Goal: Task Accomplishment & Management: Complete application form

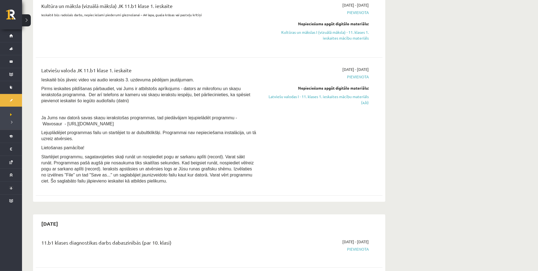
scroll to position [79, 0]
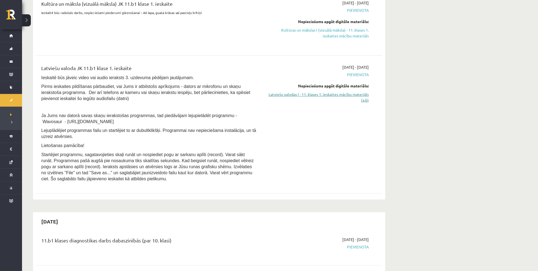
click at [287, 93] on link "Latviešu valodas I - 11. klases 1. ieskaites mācību materiāls (a,b)" at bounding box center [317, 98] width 104 height 12
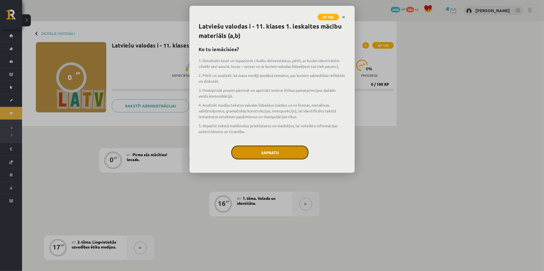
click at [283, 149] on button "Sapratu" at bounding box center [269, 153] width 77 height 14
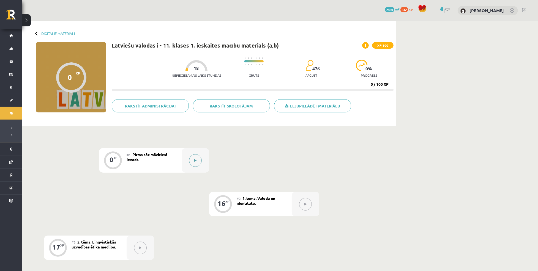
click at [196, 157] on button at bounding box center [195, 160] width 13 height 13
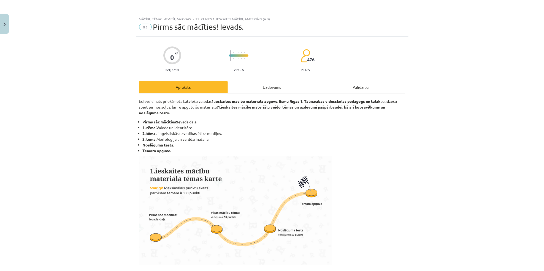
click at [262, 85] on div "Uzdevums" at bounding box center [272, 87] width 89 height 12
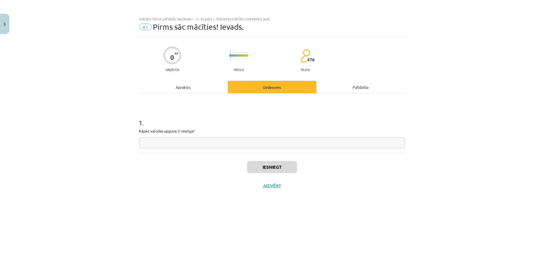
click at [196, 85] on div "Apraksts" at bounding box center [183, 87] width 89 height 12
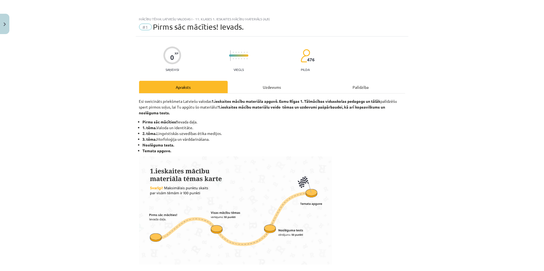
click at [259, 83] on div "Uzdevums" at bounding box center [272, 87] width 89 height 12
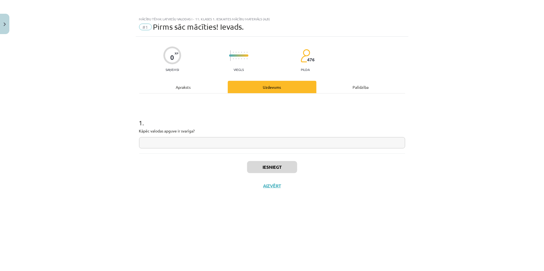
click at [194, 146] on input "text" at bounding box center [272, 142] width 266 height 11
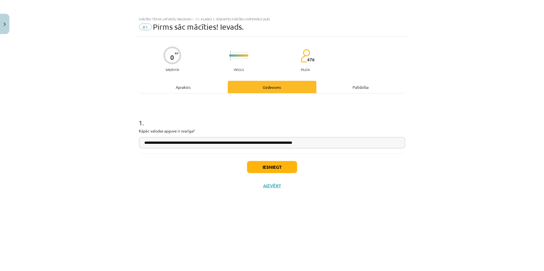
type input "**********"
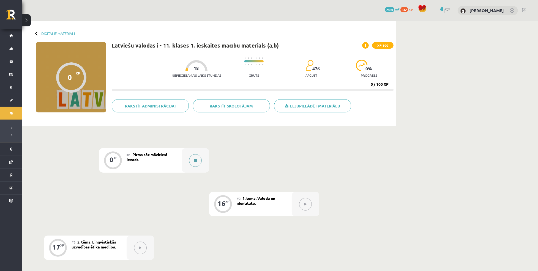
click at [192, 155] on button at bounding box center [195, 160] width 13 height 13
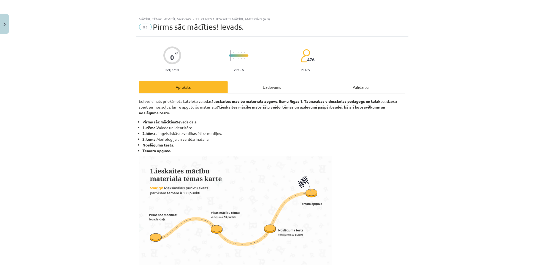
click at [262, 81] on div "Uzdevums" at bounding box center [272, 87] width 89 height 12
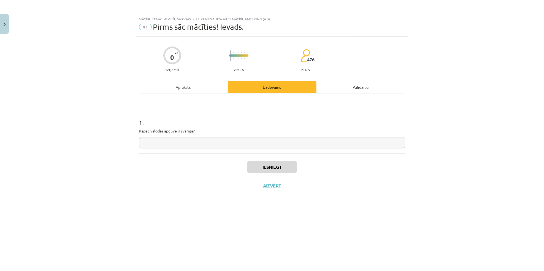
click at [208, 142] on input "text" at bounding box center [272, 142] width 266 height 11
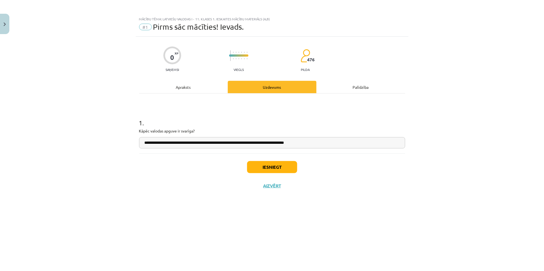
type input "**********"
click at [268, 169] on button "Iesniegt" at bounding box center [272, 167] width 50 height 12
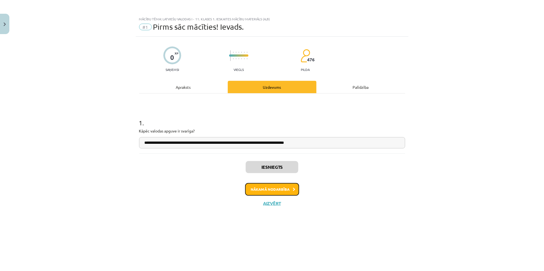
click at [269, 188] on button "Nākamā nodarbība" at bounding box center [272, 189] width 54 height 13
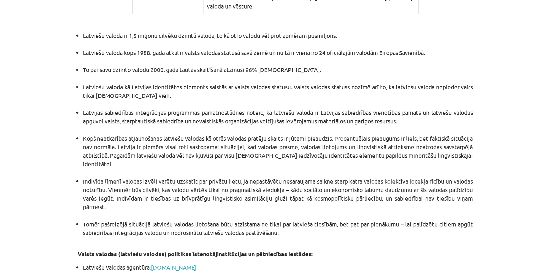
scroll to position [1090, 0]
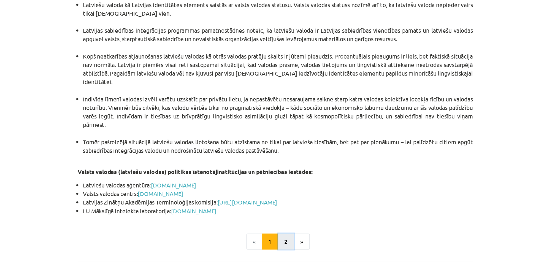
click at [279, 228] on button "2" at bounding box center [279, 233] width 11 height 11
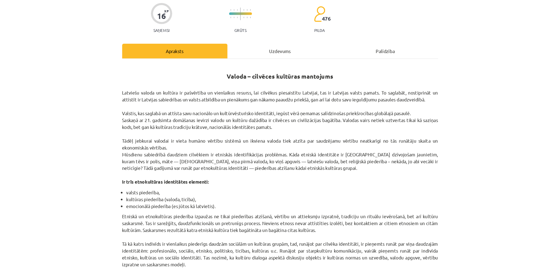
scroll to position [20, 0]
click at [56, 115] on div "Mācību tēma: Latviešu valodas i - 11. klases 1. ieskaites mācību materiāls (a,b…" at bounding box center [272, 135] width 544 height 271
click at [44, 94] on div "Mācību tēma: Latviešu valodas i - 11. klases 1. ieskaites mācību materiāls (a,b…" at bounding box center [272, 135] width 544 height 271
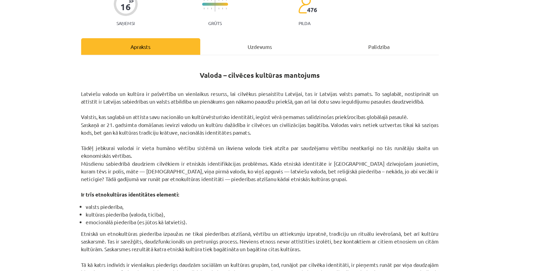
click at [401, 98] on p "Latviešu valoda un kultūra ir pašvērtība un vienlaikus resurss, lai cilvēkus pi…" at bounding box center [272, 136] width 266 height 87
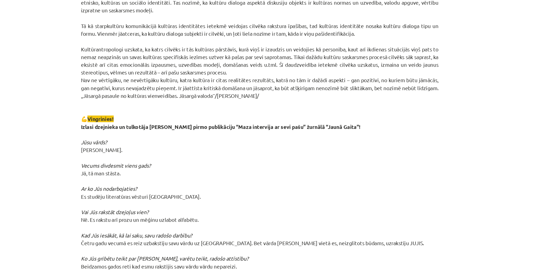
scroll to position [227, 0]
click at [416, 113] on div "Mācību tēma: Latviešu valodas i - 11. klases 1. ieskaites mācību materiāls (a,b…" at bounding box center [272, 135] width 544 height 271
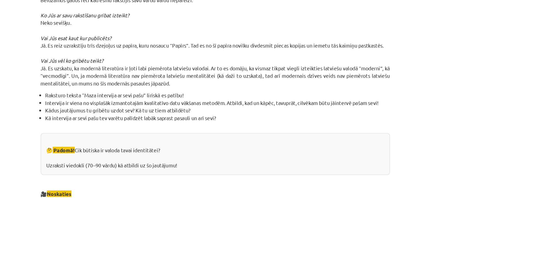
scroll to position [430, 0]
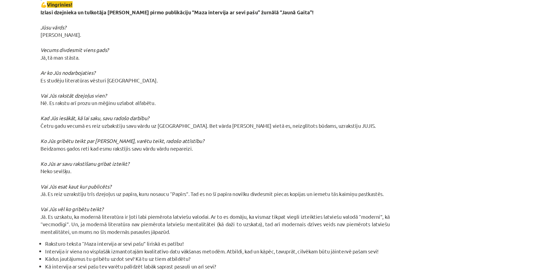
scroll to position [318, 0]
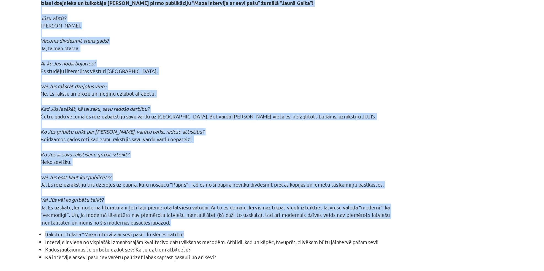
drag, startPoint x: 136, startPoint y: 121, endPoint x: 248, endPoint y: 207, distance: 141.8
click at [248, 207] on div "Valoda – cilvēces kultūras mantojums Latviešu valoda un kultūra ir pašvērtība u…" at bounding box center [272, 88] width 266 height 614
copy div "💪 Vingrinies! Izlasi dzejnieka un tulkotāja Jura Kronberga pirmo publikāciju “M…"
click at [261, 111] on p "Etniskā un etnokultūras piederība izpaužas ne tikai piederības atzīšanā, vērtīb…" at bounding box center [272, 56] width 266 height 301
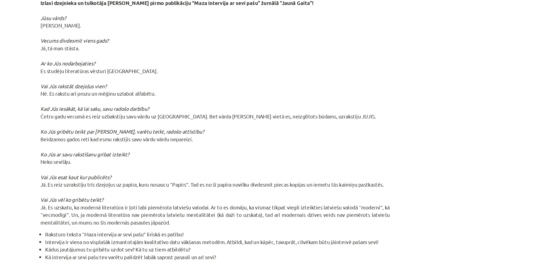
click at [345, 117] on p "Etniskā un etnokultūras piederība izpaužas ne tikai piederības atzīšanā, vērtīb…" at bounding box center [272, 56] width 266 height 301
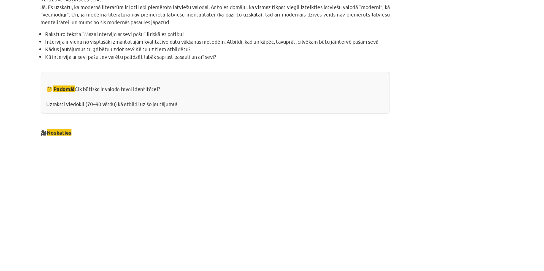
scroll to position [528, 0]
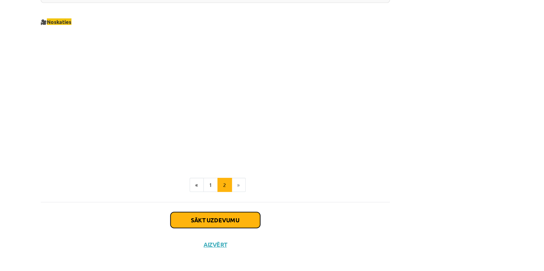
click at [273, 226] on button "Sākt uzdevumu" at bounding box center [272, 230] width 68 height 12
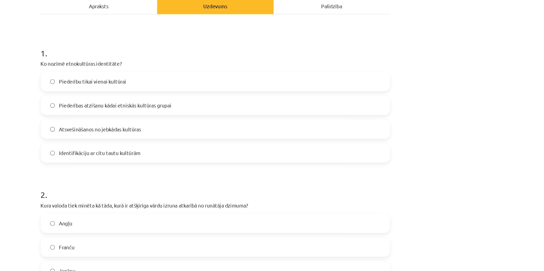
scroll to position [83, 0]
click at [227, 82] on span "Piederības atzīšanu kādai etniskās kultūras grupai" at bounding box center [196, 80] width 86 height 6
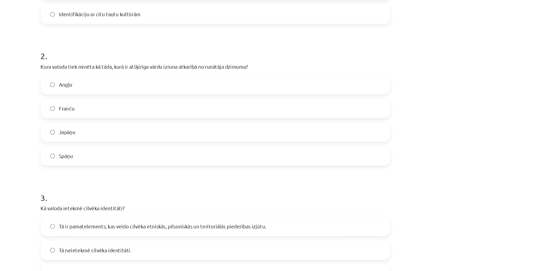
scroll to position [189, 0]
click at [169, 101] on label "Japāņu" at bounding box center [272, 100] width 265 height 14
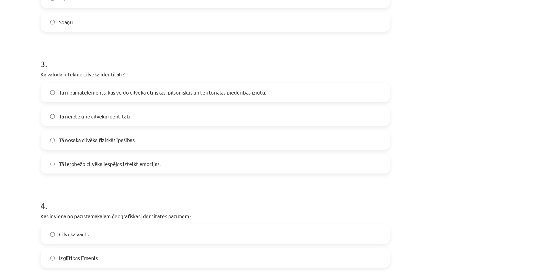
scroll to position [291, 0]
click at [165, 68] on span "Tā ir pamatelements, kas veido cilvēka etniskās, pilsoniskās un teritoriālās pi…" at bounding box center [232, 70] width 158 height 6
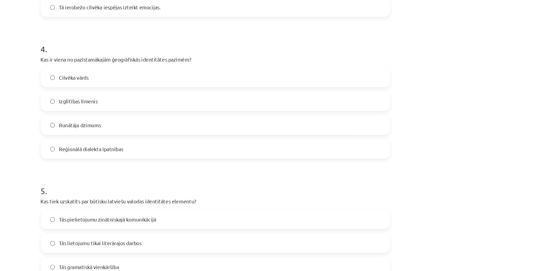
scroll to position [411, 0]
click at [175, 116] on label "Reģionālā dialekta īpatnības" at bounding box center [272, 114] width 265 height 14
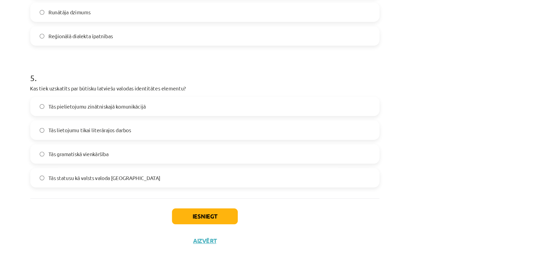
click at [190, 197] on span "Tās statusu kā valsts valoda Latvijā" at bounding box center [195, 200] width 85 height 6
click at [261, 227] on button "Iesniegt" at bounding box center [272, 230] width 50 height 12
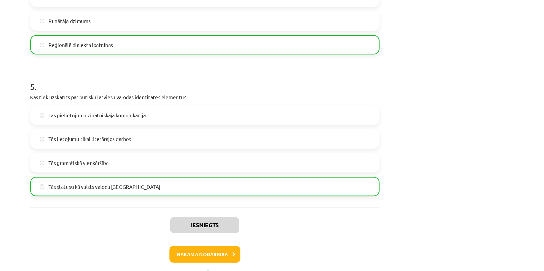
scroll to position [449, 0]
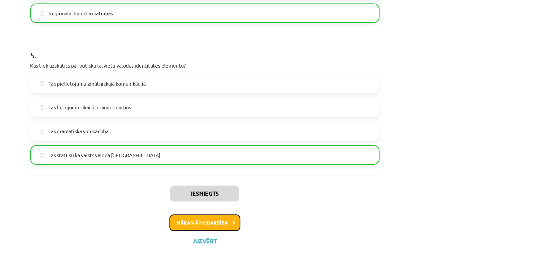
click at [255, 237] on button "Nākamā nodarbība" at bounding box center [272, 234] width 54 height 13
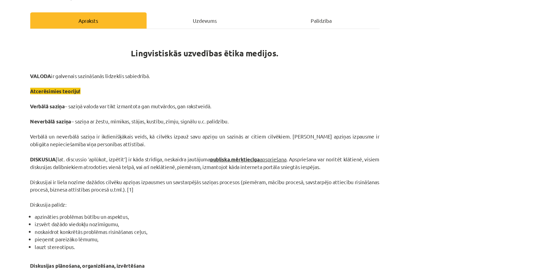
scroll to position [0, 0]
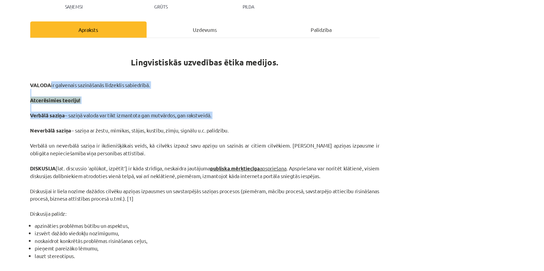
drag, startPoint x: 242, startPoint y: 129, endPoint x: 159, endPoint y: 156, distance: 87.4
click at [159, 156] on p "VALODA ir galvenais sazināšanās līdzeklis sabiedrībā. Atcerēsimies teoriju! Ver…" at bounding box center [272, 179] width 266 height 104
click at [212, 140] on p "VALODA ir galvenais sazināšanās līdzeklis sabiedrībā. Atcerēsimies teoriju! Ver…" at bounding box center [272, 179] width 266 height 104
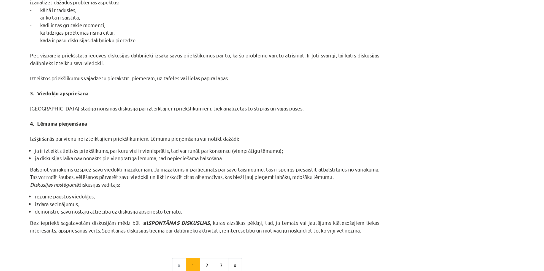
scroll to position [423, 0]
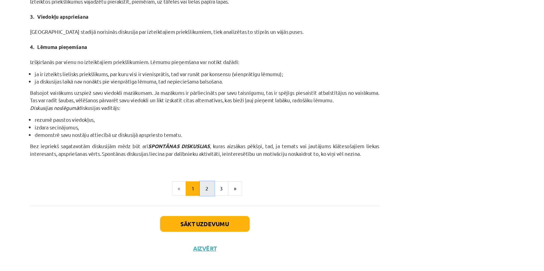
click at [273, 213] on button "2" at bounding box center [273, 208] width 11 height 11
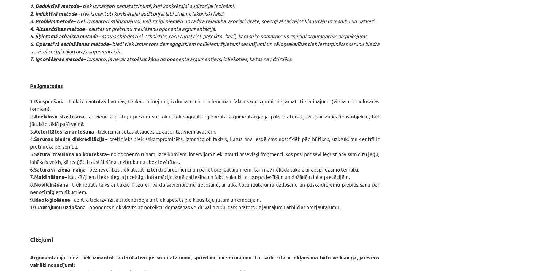
scroll to position [373, 0]
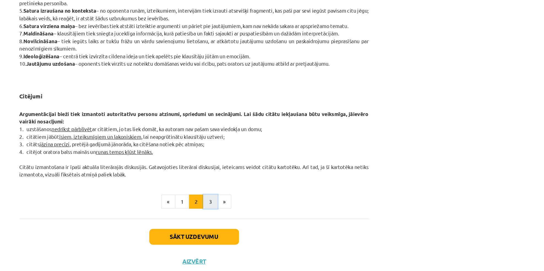
click at [282, 205] on button "3" at bounding box center [284, 203] width 11 height 11
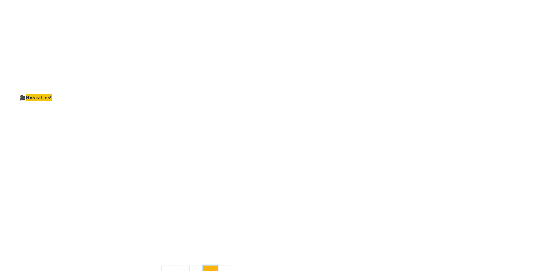
scroll to position [955, 0]
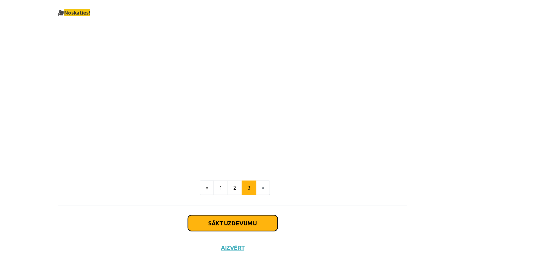
click at [268, 229] on button "Sākt uzdevumu" at bounding box center [272, 235] width 68 height 12
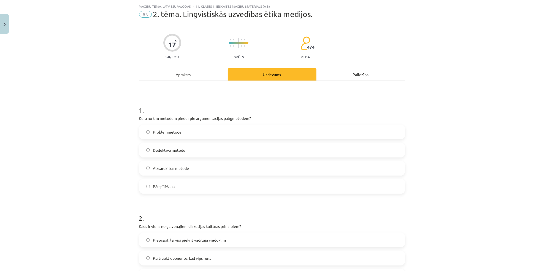
scroll to position [13, 0]
click at [184, 76] on div "Apraksts" at bounding box center [183, 74] width 89 height 12
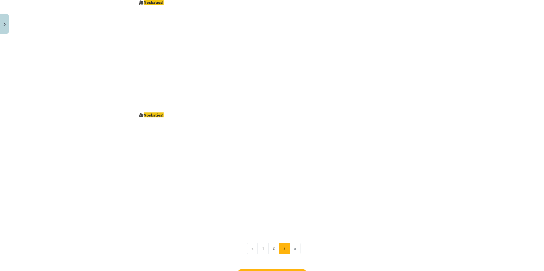
scroll to position [955, 0]
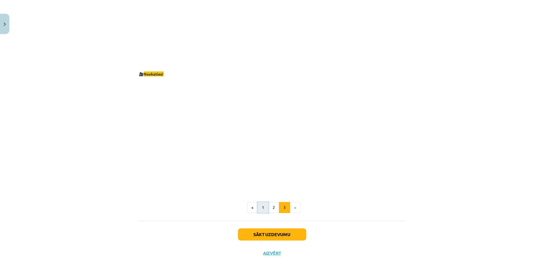
click at [262, 203] on button "1" at bounding box center [262, 207] width 11 height 11
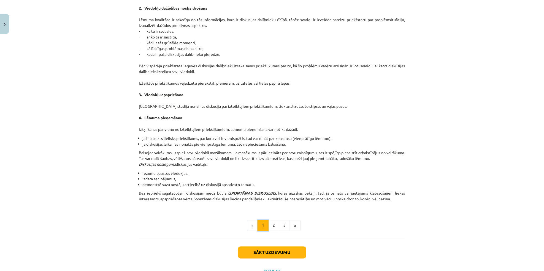
scroll to position [411, 0]
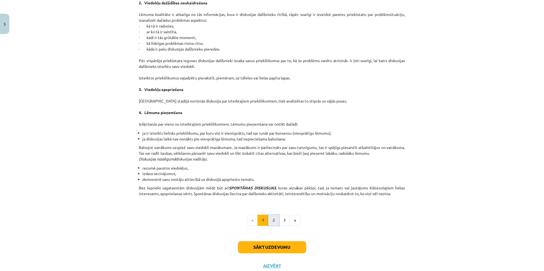
click at [274, 222] on button "2" at bounding box center [273, 220] width 11 height 11
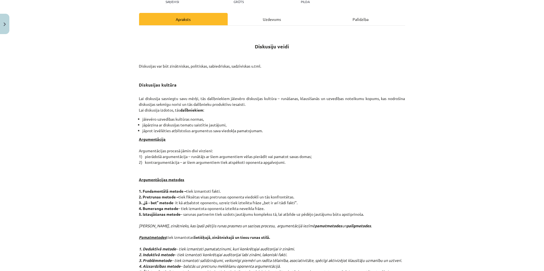
scroll to position [68, 0]
click at [266, 18] on div "Uzdevums" at bounding box center [272, 19] width 89 height 12
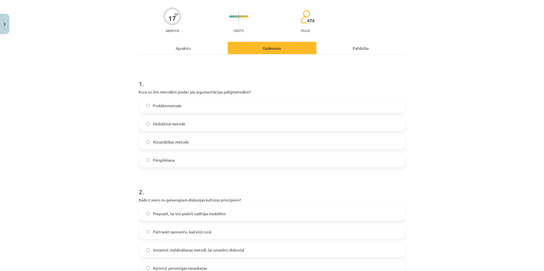
scroll to position [14, 0]
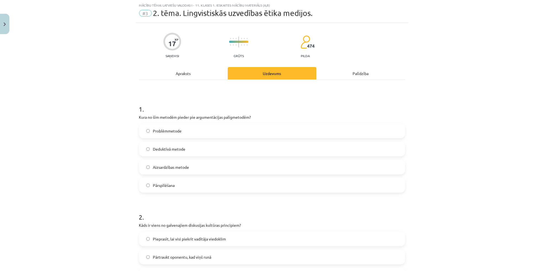
click at [197, 74] on div "Apraksts" at bounding box center [183, 73] width 89 height 12
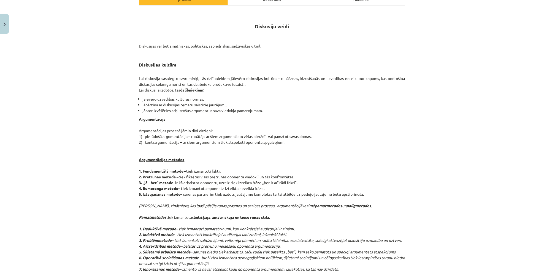
scroll to position [62, 0]
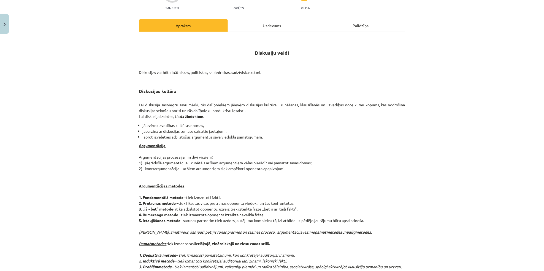
click at [273, 23] on div "Uzdevums" at bounding box center [272, 25] width 89 height 12
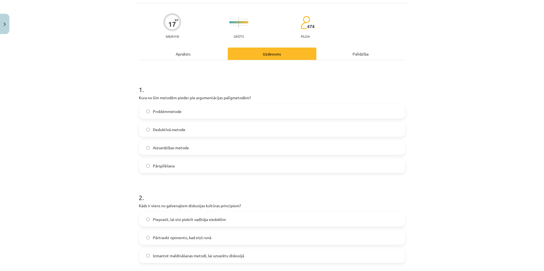
scroll to position [14, 0]
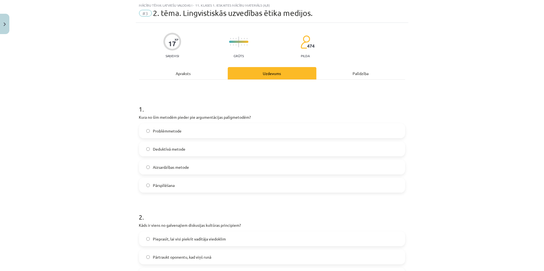
click at [160, 188] on label "Pārspīlēšana" at bounding box center [272, 186] width 265 height 14
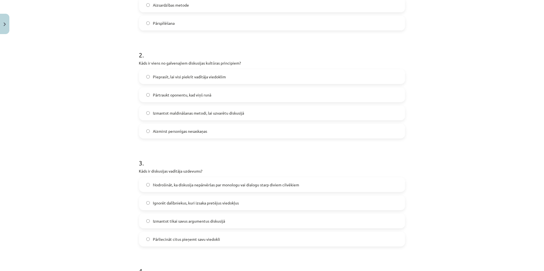
scroll to position [162, 0]
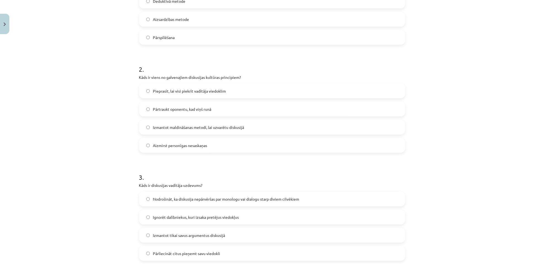
click at [202, 127] on span "Izmantot maldināšanas metodi, lai uzvarētu diskusijā" at bounding box center [198, 128] width 91 height 6
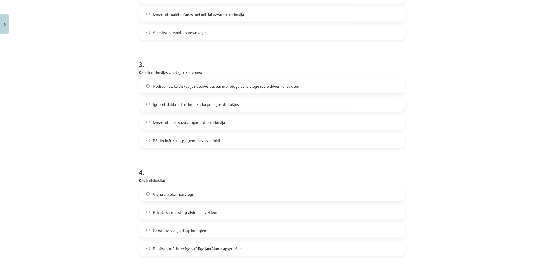
click at [218, 83] on span "Nodrošināt, ka diskusija nepārvēršas par monologu vai dialogu starp diviem cilv…" at bounding box center [226, 86] width 146 height 6
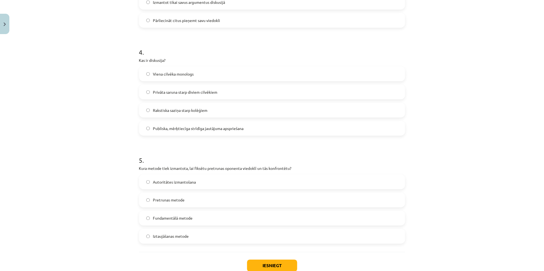
scroll to position [395, 0]
click at [190, 133] on label "Publiska, mērķtiecīga strīdīga jautājuma apspriešana" at bounding box center [272, 129] width 265 height 14
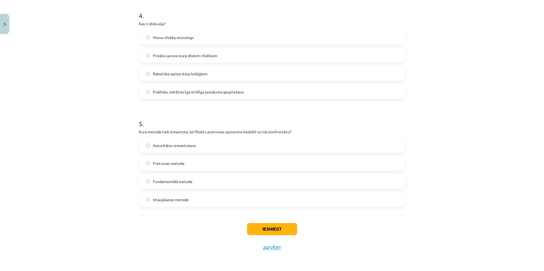
scroll to position [432, 0]
click at [111, 164] on div "Mācību tēma: Latviešu valodas i - 11. klases 1. ieskaites mācību materiāls (a,b…" at bounding box center [272, 135] width 544 height 271
click at [169, 200] on span "Iztaujāšanas metode" at bounding box center [171, 201] width 36 height 6
click at [255, 228] on button "Iesniegt" at bounding box center [272, 230] width 50 height 12
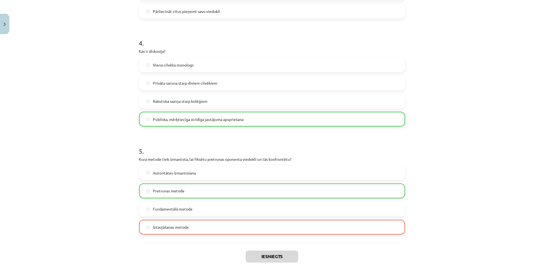
scroll to position [449, 0]
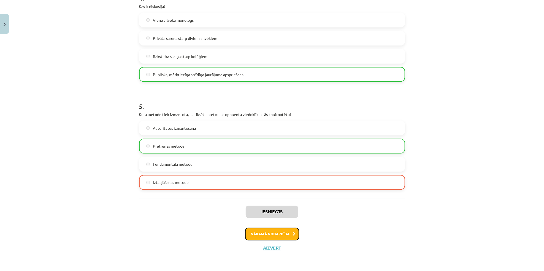
click at [267, 234] on button "Nākamā nodarbība" at bounding box center [272, 234] width 54 height 13
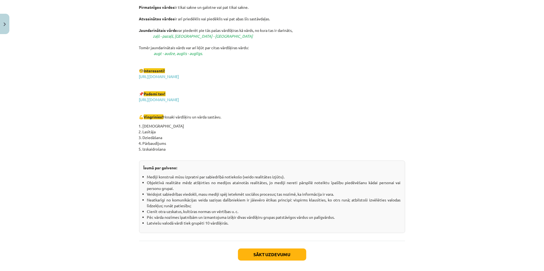
scroll to position [905, 0]
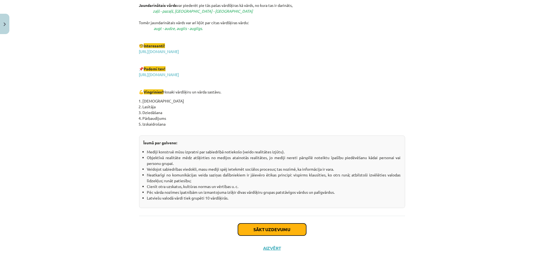
click at [278, 225] on button "Sākt uzdevumu" at bounding box center [272, 230] width 68 height 12
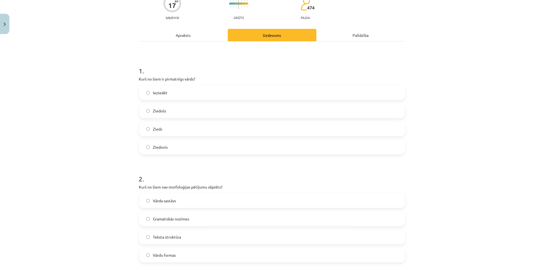
scroll to position [53, 0]
click at [199, 36] on div "Apraksts" at bounding box center [183, 34] width 89 height 12
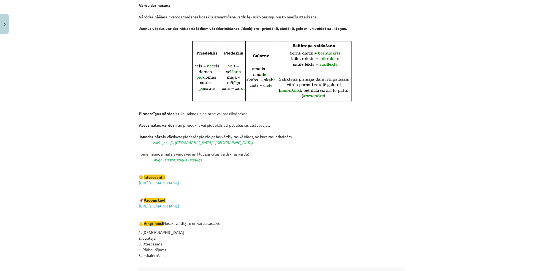
scroll to position [905, 0]
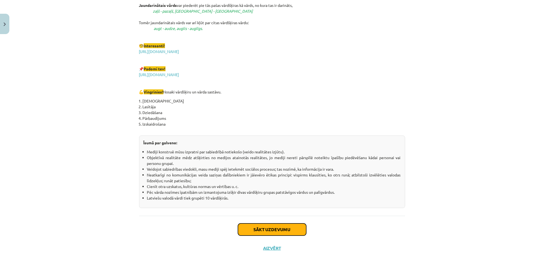
click at [252, 231] on button "Sākt uzdevumu" at bounding box center [272, 230] width 68 height 12
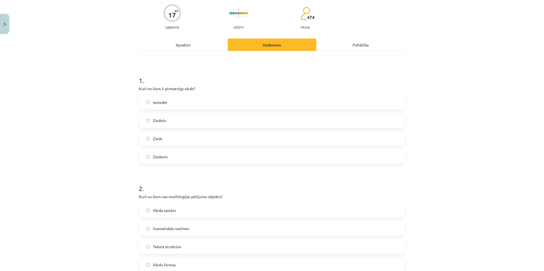
scroll to position [43, 0]
click at [188, 137] on label "Zieds" at bounding box center [272, 139] width 265 height 14
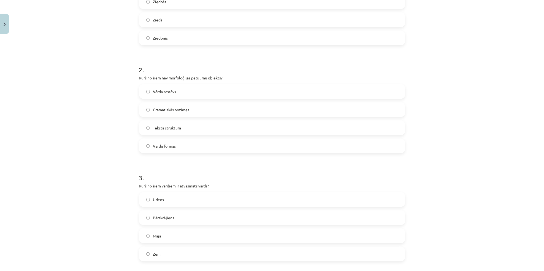
scroll to position [162, 0]
click at [191, 149] on label "Vārdu formas" at bounding box center [272, 146] width 265 height 14
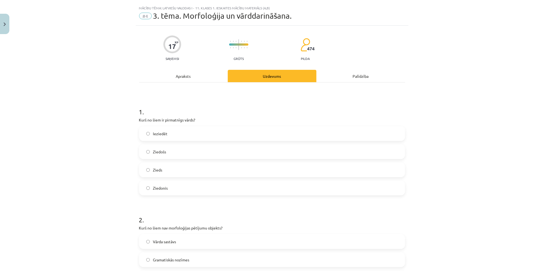
scroll to position [0, 0]
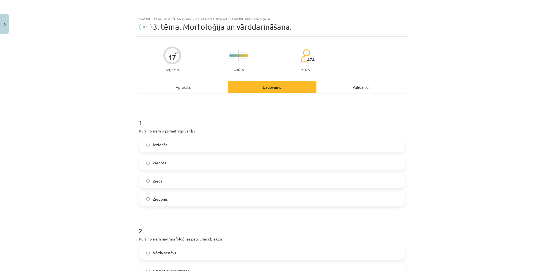
click at [187, 84] on div "Apraksts" at bounding box center [183, 87] width 89 height 12
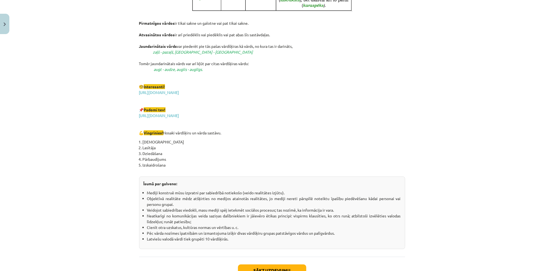
scroll to position [905, 0]
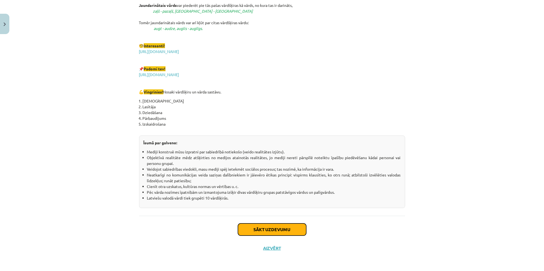
click at [249, 235] on button "Sākt uzdevumu" at bounding box center [272, 230] width 68 height 12
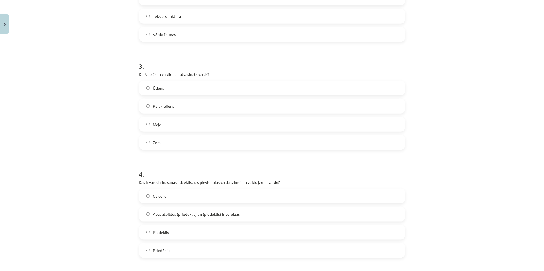
scroll to position [272, 0]
click at [213, 102] on label "Pārskrējiens" at bounding box center [272, 107] width 265 height 14
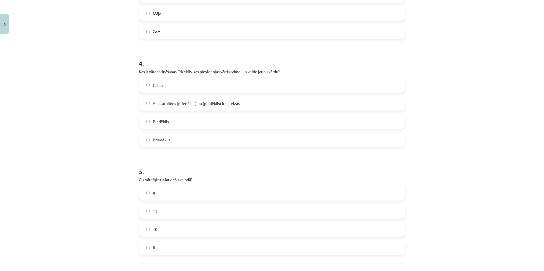
scroll to position [385, 0]
click at [235, 105] on span "Abas atbildes (priedēklis) un (piedēklis) ir pareizas" at bounding box center [196, 103] width 87 height 6
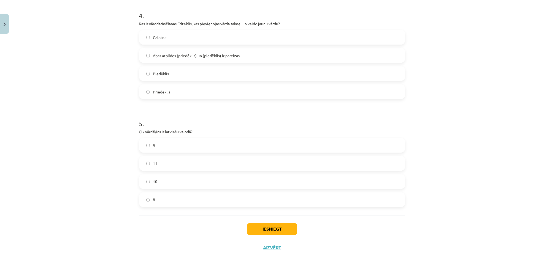
scroll to position [0, 0]
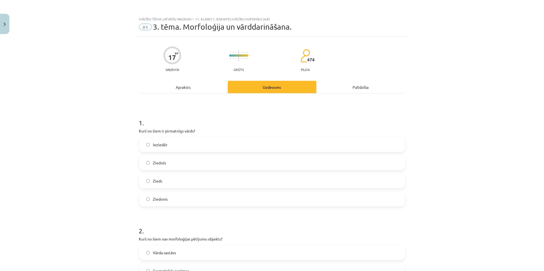
click at [177, 84] on div "Apraksts" at bounding box center [183, 87] width 89 height 12
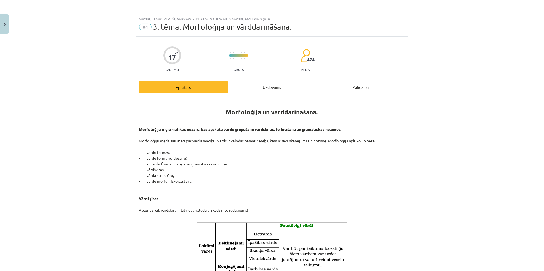
click at [257, 82] on div "Uzdevums" at bounding box center [272, 87] width 89 height 12
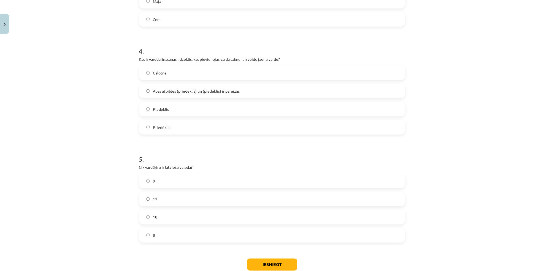
scroll to position [432, 0]
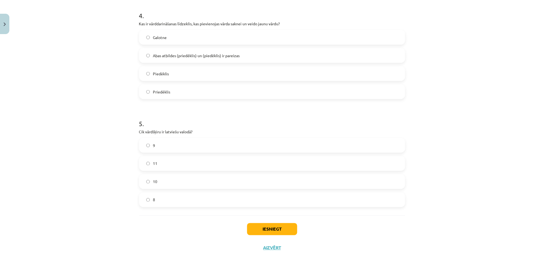
click at [162, 184] on label "10" at bounding box center [272, 182] width 265 height 14
click at [253, 224] on button "Iesniegt" at bounding box center [272, 230] width 50 height 12
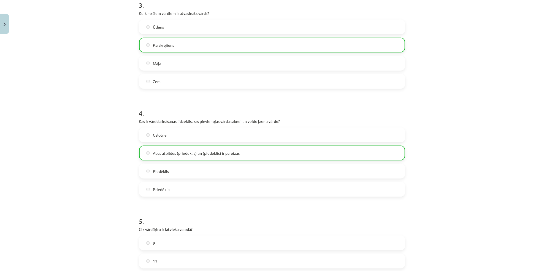
scroll to position [449, 0]
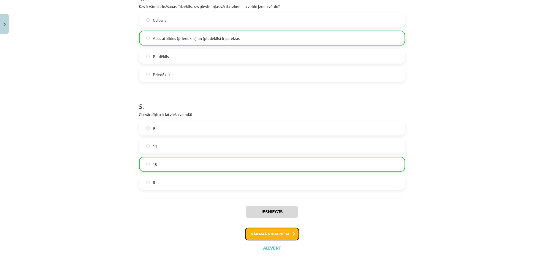
click at [262, 233] on button "Nākamā nodarbība" at bounding box center [272, 234] width 54 height 13
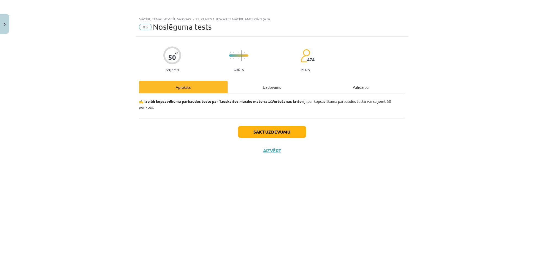
scroll to position [0, 0]
click at [280, 131] on button "Sākt uzdevumu" at bounding box center [272, 132] width 68 height 12
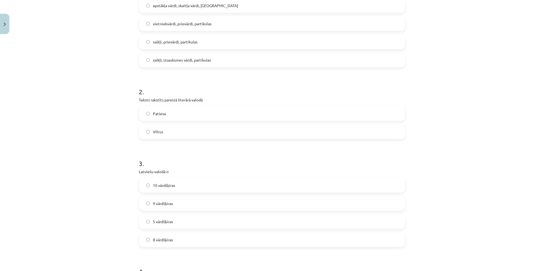
scroll to position [155, 0]
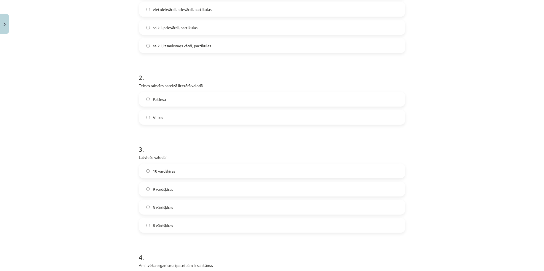
click at [191, 179] on div "10 vārdšķiras 9 vārdšķiras 5 vārdšķiras 8 vārdšķiras" at bounding box center [272, 198] width 266 height 69
click at [198, 175] on label "10 vārdšķiras" at bounding box center [272, 171] width 265 height 14
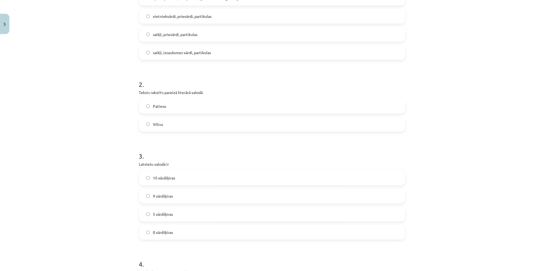
click at [252, 105] on label "Patiesa" at bounding box center [272, 106] width 265 height 14
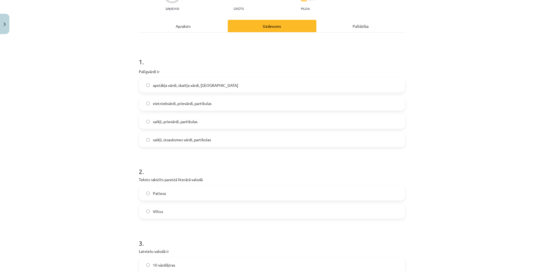
scroll to position [56, 0]
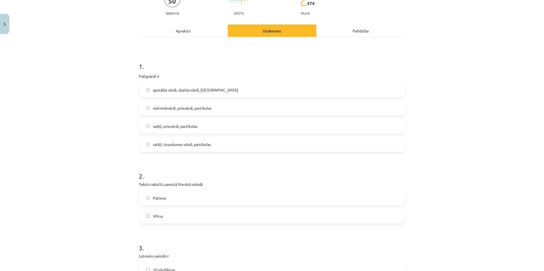
click at [191, 130] on label "saikļi, prievārdi, partikulas" at bounding box center [272, 127] width 265 height 14
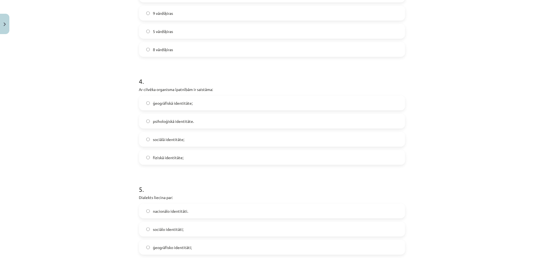
scroll to position [352, 0]
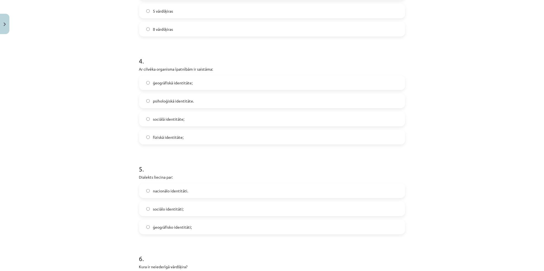
click at [182, 134] on label "fiziskā identitāte;" at bounding box center [272, 138] width 265 height 14
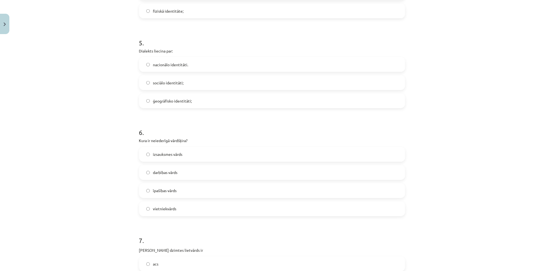
scroll to position [479, 0]
click at [207, 104] on label "ģeogrāfisko identitāti;" at bounding box center [272, 101] width 265 height 14
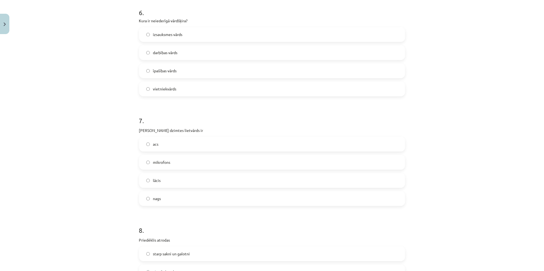
scroll to position [599, 0]
click at [240, 33] on label "izsauksmes vārds" at bounding box center [272, 34] width 265 height 14
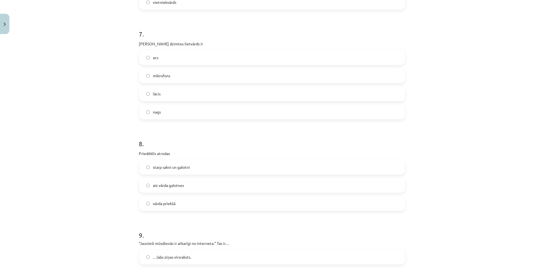
scroll to position [686, 0]
click at [219, 52] on label "acs" at bounding box center [272, 57] width 265 height 14
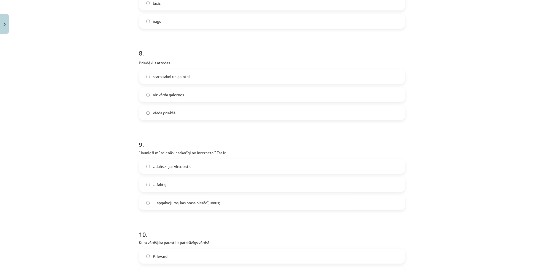
scroll to position [776, 0]
click at [169, 115] on span "vārda priekšā" at bounding box center [164, 113] width 23 height 6
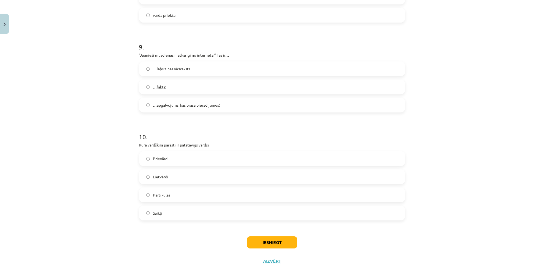
scroll to position [875, 0]
click at [205, 107] on span "…apgalvojums, kas prasa pierādījumus;" at bounding box center [186, 105] width 67 height 6
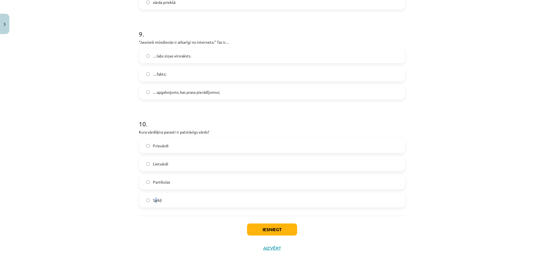
drag, startPoint x: 153, startPoint y: 208, endPoint x: 165, endPoint y: 202, distance: 14.4
click at [165, 202] on label "Saikļi" at bounding box center [272, 201] width 265 height 14
click at [270, 226] on button "Iesniegt" at bounding box center [272, 230] width 50 height 12
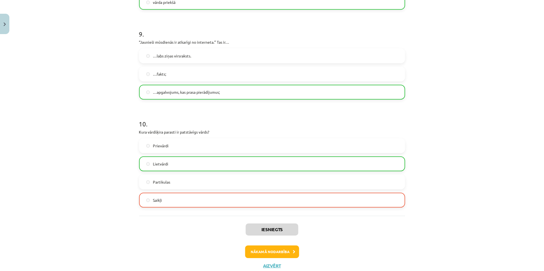
click at [215, 221] on div "Iesniegts Nākamā nodarbība Aizvērt" at bounding box center [272, 244] width 266 height 56
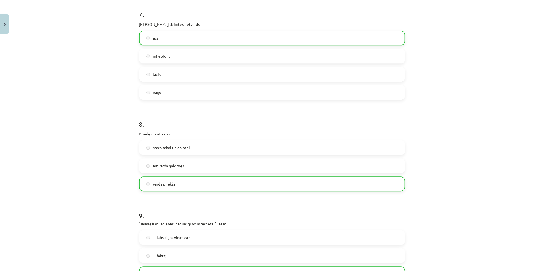
scroll to position [905, 0]
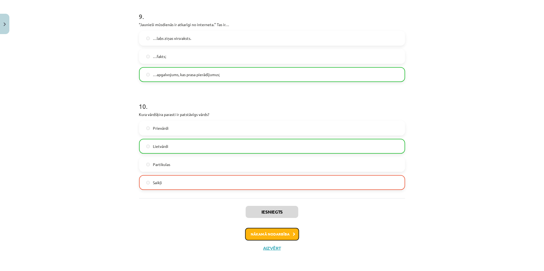
click at [255, 234] on button "Nākamā nodarbība" at bounding box center [272, 234] width 54 height 13
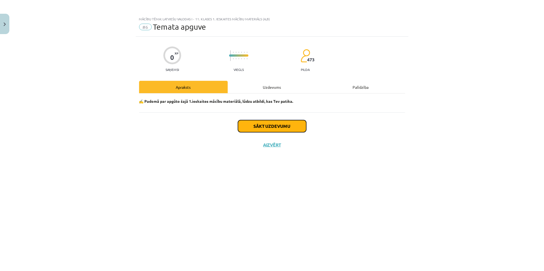
click at [289, 126] on button "Sākt uzdevumu" at bounding box center [272, 126] width 68 height 12
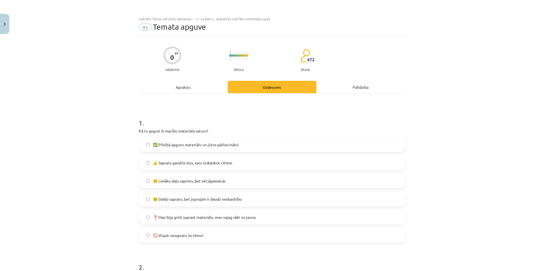
click at [235, 143] on span "✅ Pilnībā apguvu materiālu un jūtos pārliecināts!" at bounding box center [196, 145] width 86 height 6
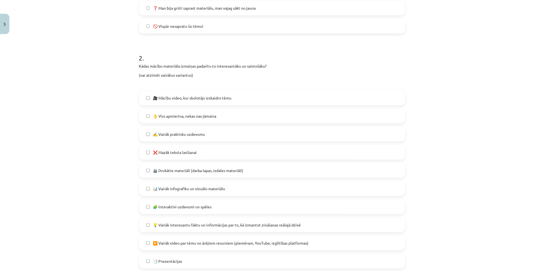
scroll to position [210, 0]
click at [190, 197] on div "🎥 Mācību video, kur skolotājs izskaidro tēmu 👌 Viss apmierina, nekas nav jāmain…" at bounding box center [272, 179] width 266 height 178
click at [165, 150] on span "❌ Mazāk teksta lasīšanai" at bounding box center [175, 153] width 44 height 6
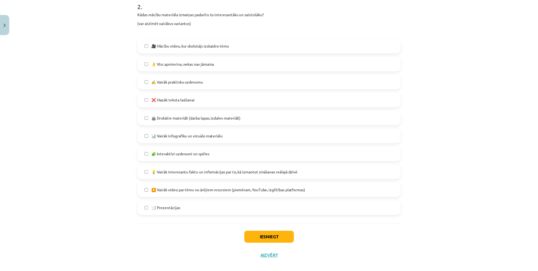
scroll to position [271, 0]
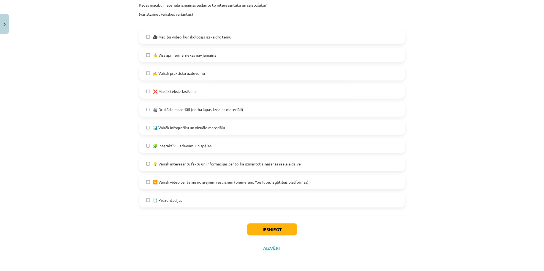
click at [157, 165] on span "💡 Vairāk interesantu faktu un informācijas par to, kā izmantot zināšanas reālaj…" at bounding box center [227, 164] width 148 height 6
click at [153, 199] on span "📑 Prezentācijas" at bounding box center [167, 201] width 29 height 6
click at [199, 71] on span "✍️ Vairāk praktisku uzdevumu" at bounding box center [179, 73] width 52 height 6
click at [246, 237] on div "Iesniegt Aizvērt" at bounding box center [272, 235] width 266 height 39
click at [249, 234] on button "Iesniegt" at bounding box center [272, 230] width 50 height 12
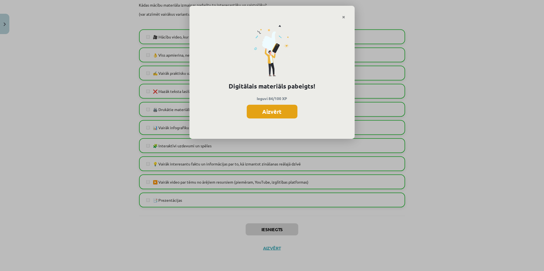
click at [277, 111] on button "Aizvērt" at bounding box center [272, 112] width 51 height 14
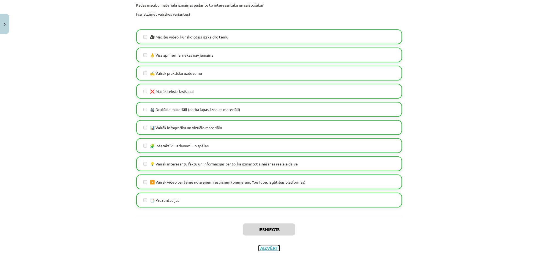
click at [260, 250] on button "Aizvērt" at bounding box center [269, 249] width 21 height 6
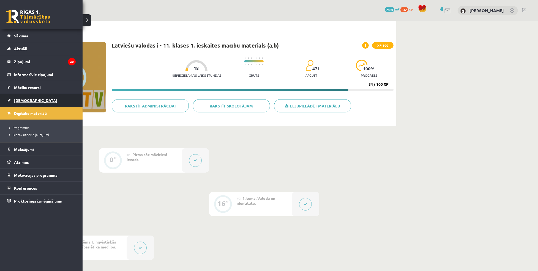
click at [17, 102] on span "[DEMOGRAPHIC_DATA]" at bounding box center [35, 100] width 43 height 5
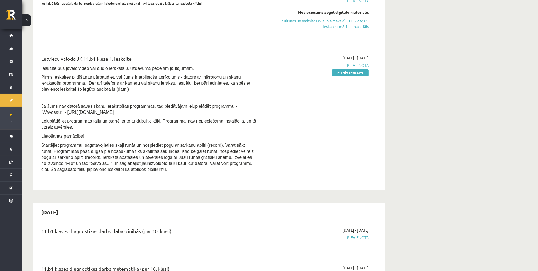
scroll to position [89, 0]
click at [343, 73] on link "Pildīt ieskaiti" at bounding box center [350, 72] width 37 height 7
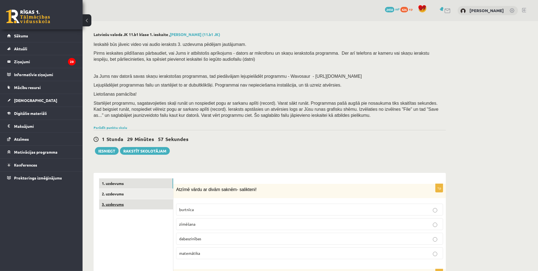
click at [128, 203] on link "3. uzdevums" at bounding box center [136, 205] width 74 height 10
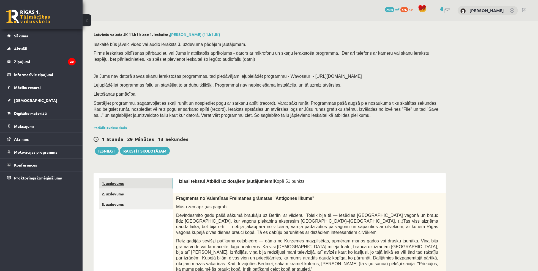
click at [120, 188] on link "1. uzdevums" at bounding box center [136, 184] width 74 height 10
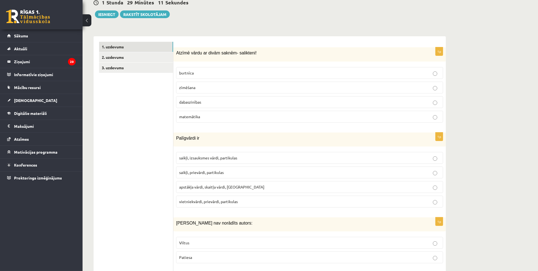
scroll to position [153, 0]
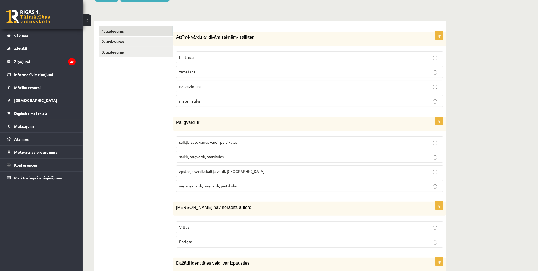
click at [212, 86] on p "dabaszinības" at bounding box center [309, 87] width 261 height 6
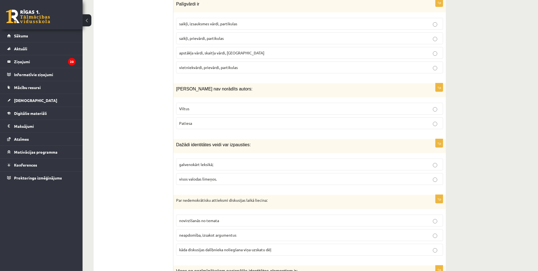
scroll to position [261, 0]
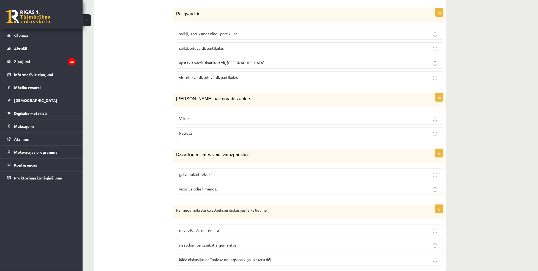
click at [225, 47] on p "saikļi, prievārdi, partikulas" at bounding box center [309, 48] width 261 height 6
click at [205, 117] on p "Viltus" at bounding box center [309, 119] width 261 height 6
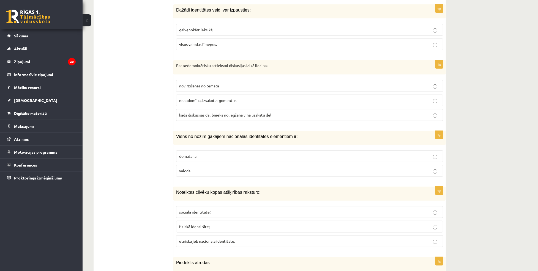
scroll to position [409, 0]
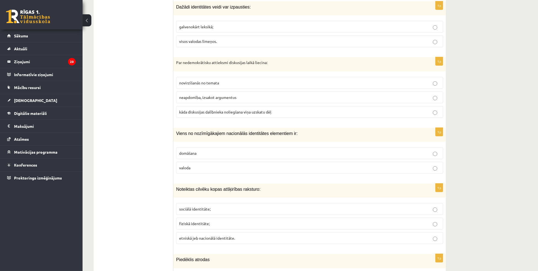
click at [232, 41] on p "visos valodas līmeņos." at bounding box center [309, 42] width 261 height 6
click at [217, 115] on p "kāda diskusijas dalībnieka noliegšana viņa uzskatu dēļ" at bounding box center [309, 112] width 261 height 6
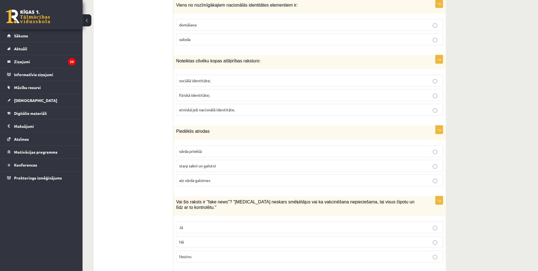
scroll to position [534, 0]
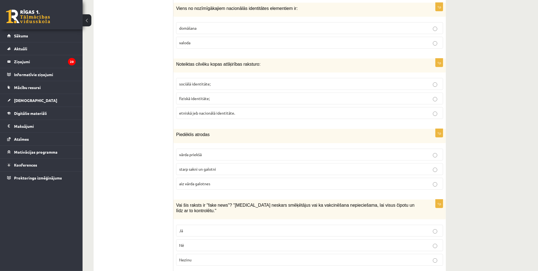
click at [322, 40] on p "valoda" at bounding box center [309, 43] width 261 height 6
click at [222, 116] on p "etniskā jeb nacionālā identitāte." at bounding box center [309, 113] width 261 height 6
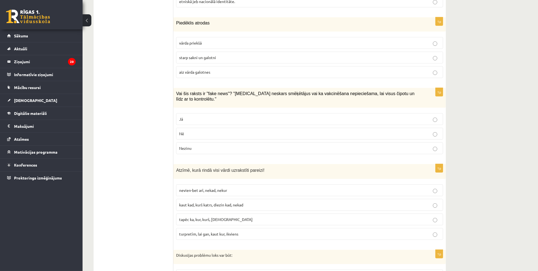
scroll to position [650, 0]
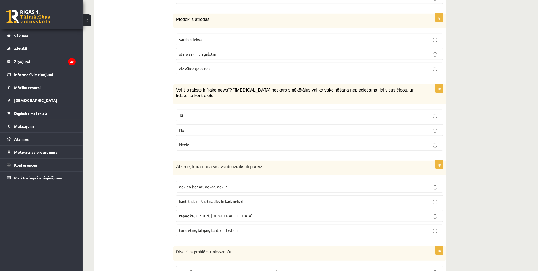
click at [235, 69] on p "aiz vārda galotnes" at bounding box center [309, 69] width 261 height 6
click at [229, 55] on p "starp sakni un galotni" at bounding box center [309, 54] width 261 height 6
click at [219, 71] on p "aiz vārda galotnes" at bounding box center [309, 69] width 261 height 6
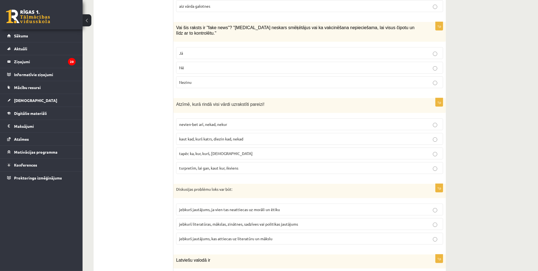
scroll to position [719, 0]
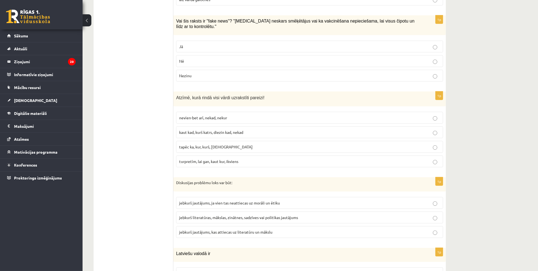
click at [191, 45] on label "Jā" at bounding box center [309, 47] width 267 height 12
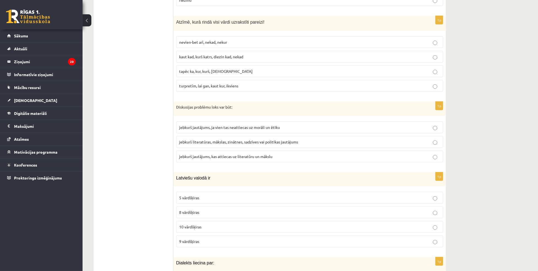
scroll to position [798, 0]
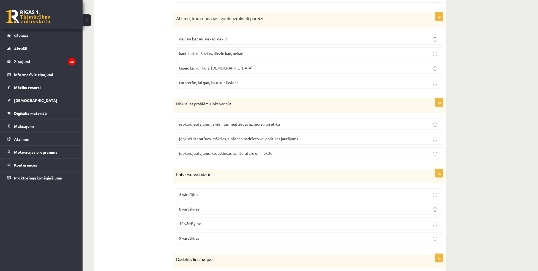
click at [226, 52] on label "kaut kad, kurš katrs, diezin kad, nekad" at bounding box center [309, 54] width 267 height 12
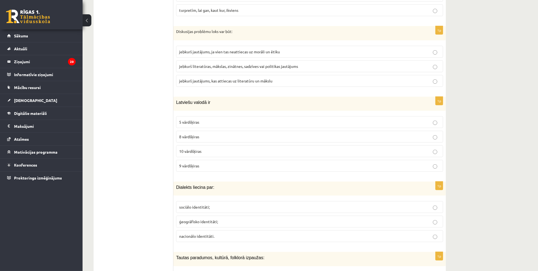
scroll to position [877, 0]
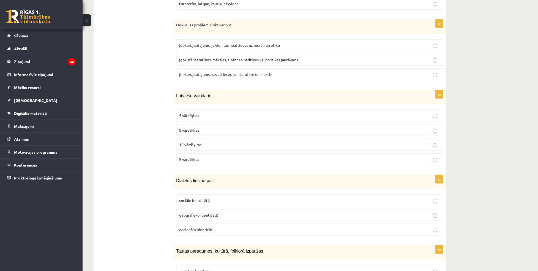
click at [248, 43] on span "jebkurš jautājums, ja vien tas neattiecas uz morāli un ētiku" at bounding box center [229, 45] width 101 height 5
click at [226, 57] on p "jebkurš literatūras, mākslas, zinātnes, sadzīves vai politikas jautājums" at bounding box center [309, 60] width 261 height 6
click at [303, 43] on p "jebkurš jautājums, ja vien tas neattiecas uz morāli un ētiku" at bounding box center [309, 45] width 261 height 6
click at [268, 57] on span "jebkurš literatūras, mākslas, zinātnes, sadzīves vai politikas jautājums" at bounding box center [238, 59] width 119 height 5
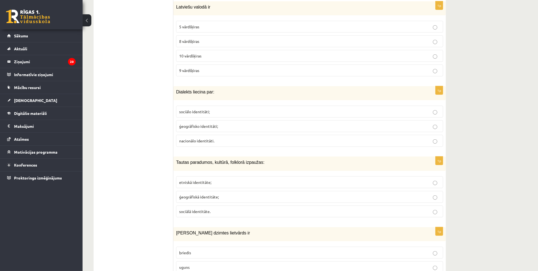
scroll to position [953, 0]
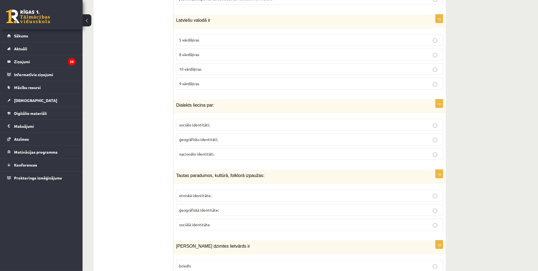
click at [302, 68] on label "10 vārdšķiras" at bounding box center [309, 69] width 267 height 12
click at [228, 137] on p "ģeogrāfisko identitāti;" at bounding box center [309, 140] width 261 height 6
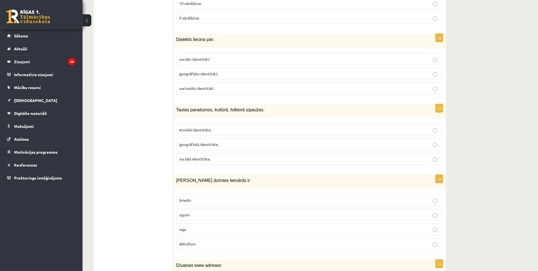
scroll to position [1058, 0]
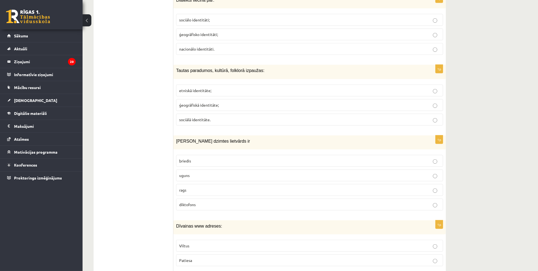
click at [209, 88] on span "etniskā identitāte;" at bounding box center [195, 90] width 32 height 5
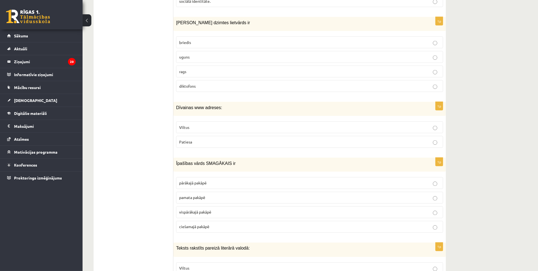
scroll to position [1173, 0]
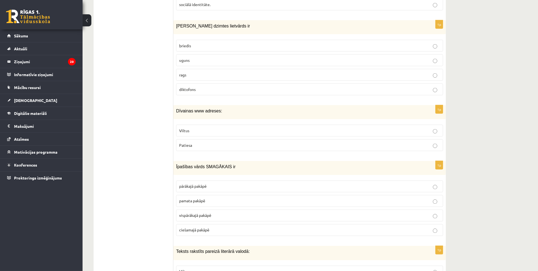
click at [200, 58] on p "uguns" at bounding box center [309, 61] width 261 height 6
click at [193, 128] on p "Viltus" at bounding box center [309, 131] width 261 height 6
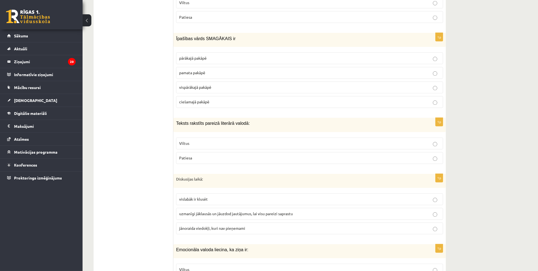
scroll to position [1305, 0]
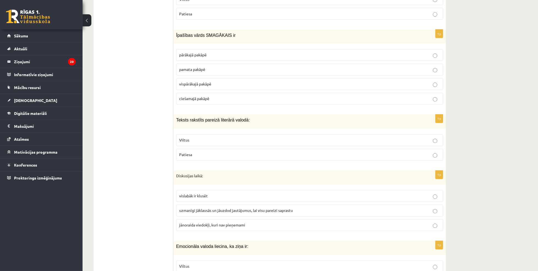
click at [199, 53] on span "pārākajā pakāpē" at bounding box center [193, 55] width 28 height 5
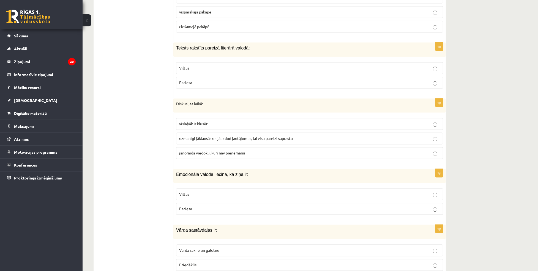
scroll to position [1400, 0]
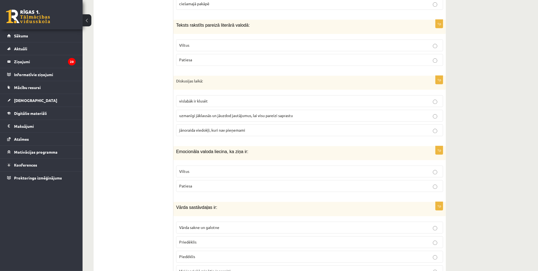
click at [208, 59] on label "Patiesa" at bounding box center [309, 60] width 267 height 12
click at [194, 110] on label "uzmanīgi jāklausās un jāuzdod jautājumus, lai visu pareizi saprastu" at bounding box center [309, 116] width 267 height 12
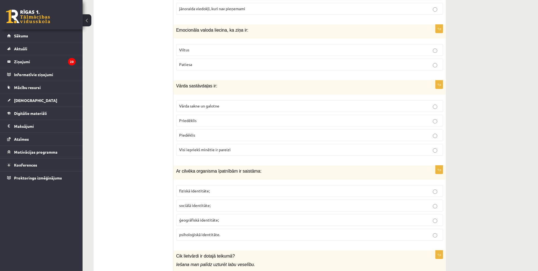
scroll to position [1522, 0]
click at [194, 62] on p "Patiesa" at bounding box center [309, 64] width 261 height 6
click at [203, 144] on label "Visi iepriekš minētie ir pareizi" at bounding box center [309, 150] width 267 height 12
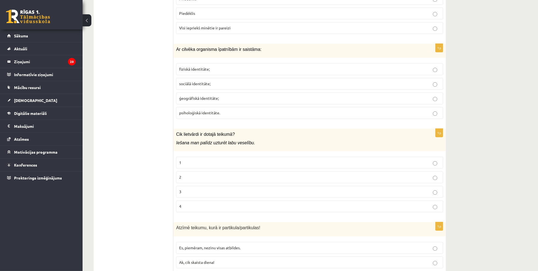
scroll to position [1644, 0]
click at [212, 66] on p "fiziskā identitāte;" at bounding box center [309, 69] width 261 height 6
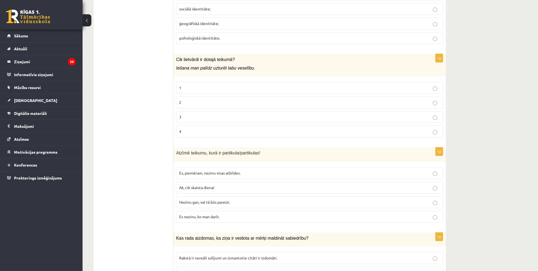
scroll to position [1723, 0]
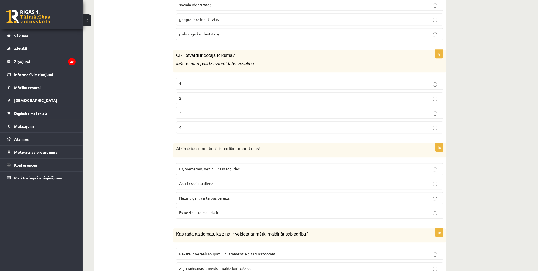
click at [195, 93] on label "2" at bounding box center [309, 99] width 267 height 12
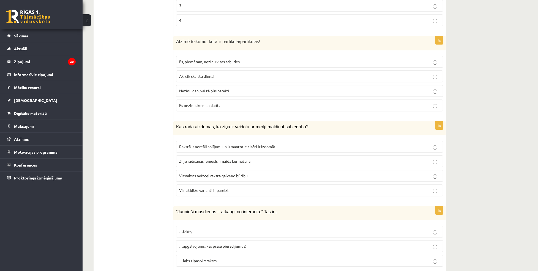
scroll to position [1838, 0]
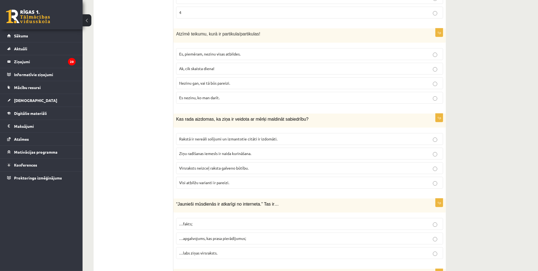
click at [221, 51] on span "Es, piemēram, nezinu visas atbildes." at bounding box center [209, 53] width 61 height 5
click at [213, 66] on span "Ak, cik skaista diena!" at bounding box center [196, 68] width 35 height 5
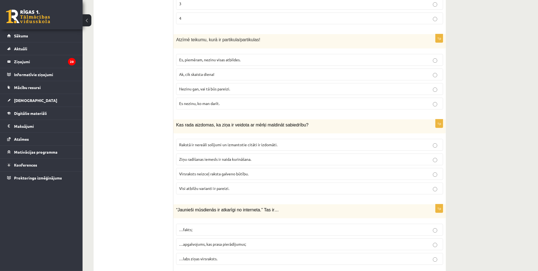
scroll to position [1829, 0]
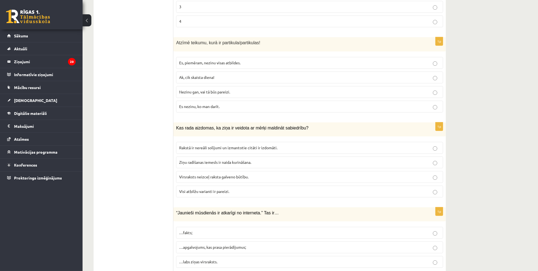
click at [214, 91] on p "Nezinu gan, vai tā būs pareizi." at bounding box center [309, 92] width 261 height 6
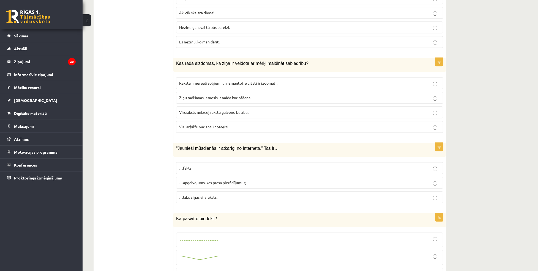
scroll to position [1890, 0]
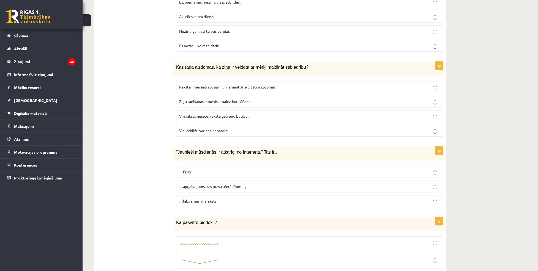
click at [209, 128] on span "Visi atbilžu varianti ir pareizi." at bounding box center [204, 130] width 50 height 5
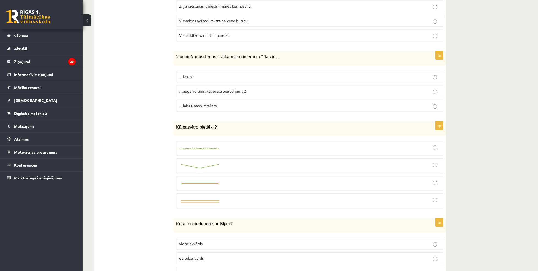
scroll to position [1989, 0]
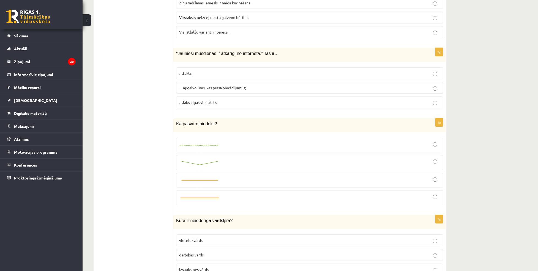
click at [209, 85] on span "…apgalvojums, kas prasa pierādījumus;" at bounding box center [212, 87] width 67 height 5
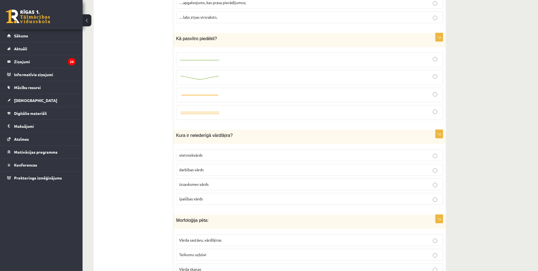
scroll to position [2087, 0]
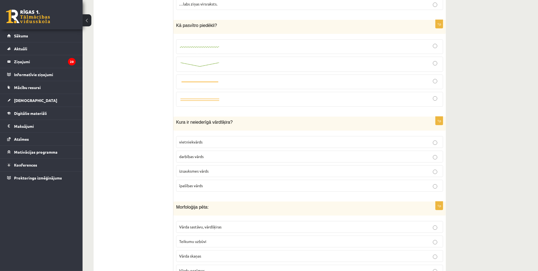
click at [232, 42] on div at bounding box center [309, 46] width 261 height 9
click at [227, 62] on div at bounding box center [309, 64] width 261 height 9
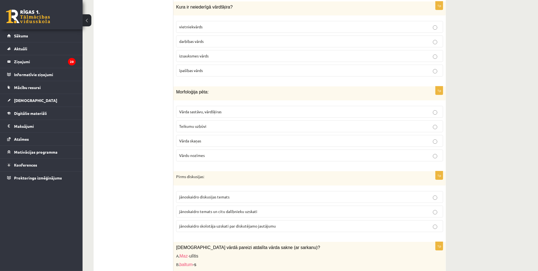
scroll to position [2193, 0]
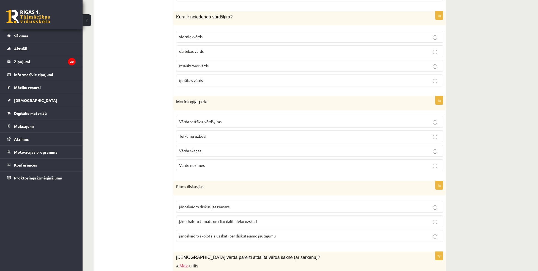
click at [204, 65] on p "izsauksmes vārds" at bounding box center [309, 66] width 261 height 6
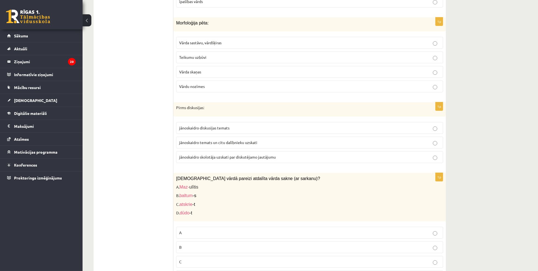
scroll to position [2275, 0]
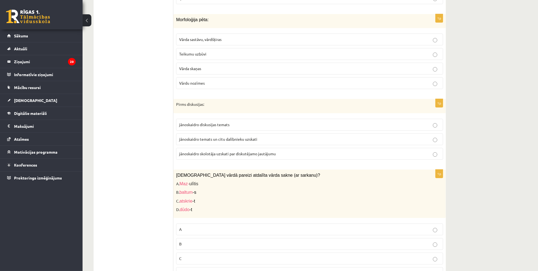
click at [219, 38] on p "Vārda sastāvu, vārdšķiras" at bounding box center [309, 40] width 261 height 6
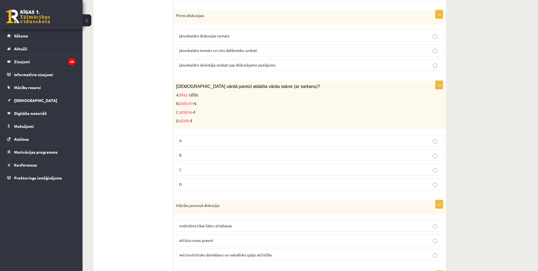
scroll to position [2371, 0]
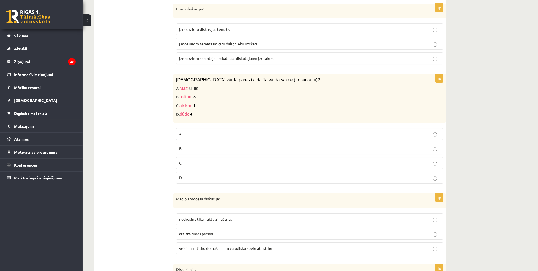
click at [235, 38] on label "jānoskaidro temats un citu dalībnieku uzskati" at bounding box center [309, 44] width 267 height 12
click at [236, 27] on p "jānoskaidro diskusijas temats" at bounding box center [309, 29] width 261 height 6
click at [190, 131] on p "A" at bounding box center [309, 134] width 261 height 6
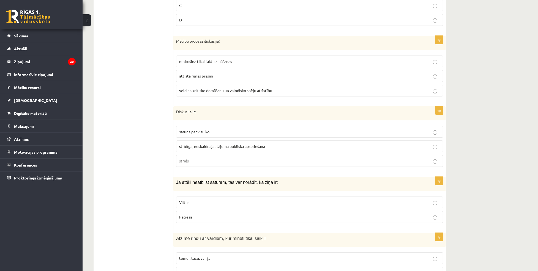
scroll to position [2545, 0]
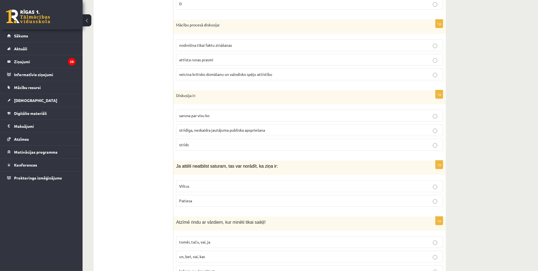
click at [233, 73] on span "veicina kritisko domāšanu un valodisko spēju attīstību" at bounding box center [225, 74] width 93 height 5
click at [204, 128] on span "strīdīga, neskaidra jautājuma publiska apspriešana" at bounding box center [222, 130] width 86 height 5
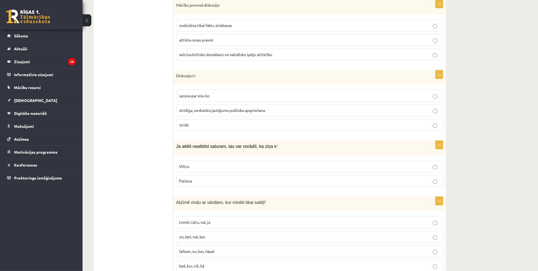
scroll to position [2584, 0]
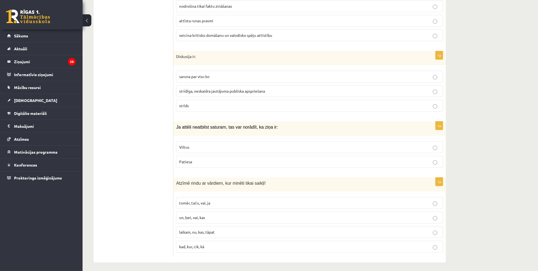
click at [284, 124] on p "Ja attēli neatbilst saturam, tas var norādīt, ka ziņa ir:" at bounding box center [296, 127] width 240 height 6
click at [189, 148] on label "Viltus" at bounding box center [309, 148] width 267 height 12
click at [196, 230] on span "laikam, nu, kas, tāpat" at bounding box center [197, 232] width 36 height 5
click at [210, 216] on p "un, bet, vai, kas" at bounding box center [309, 218] width 261 height 6
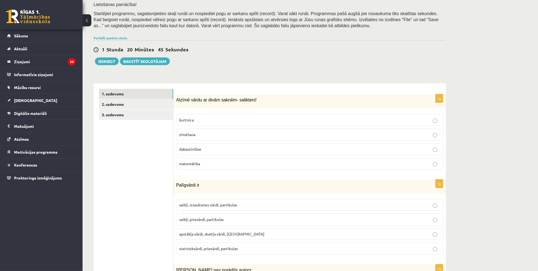
scroll to position [90, 0]
click at [131, 102] on link "2. uzdevums" at bounding box center [136, 104] width 74 height 10
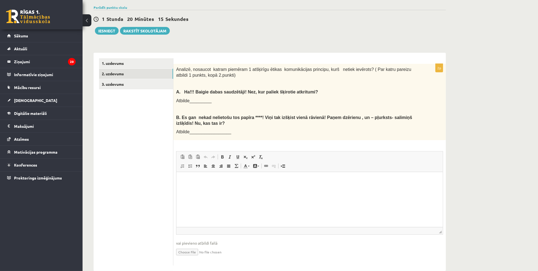
scroll to position [131, 0]
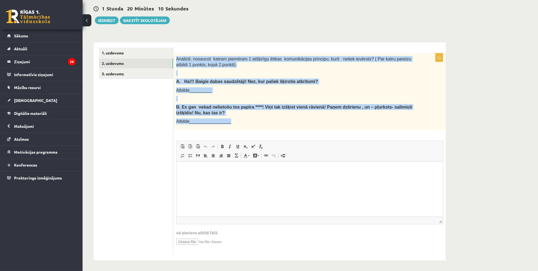
drag, startPoint x: 175, startPoint y: 59, endPoint x: 282, endPoint y: 124, distance: 125.6
click at [282, 124] on div "Analizē, nosaucot katram piemēram 1 atšķirīgu ētikas komunikācijas principu, ku…" at bounding box center [309, 91] width 273 height 77
copy div "Analizē, nosaucot katram piemēram 1 atšķirīgu ētikas komunikācijas principu, ku…"
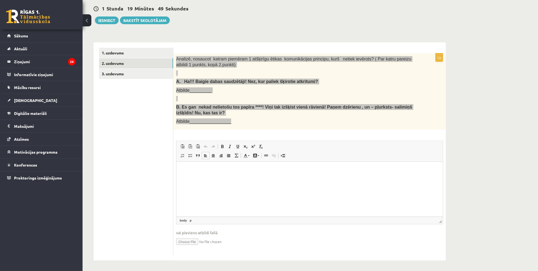
click at [199, 178] on html at bounding box center [309, 170] width 267 height 17
click at [202, 176] on html at bounding box center [309, 170] width 267 height 17
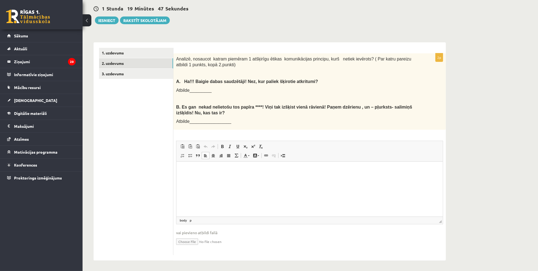
click at [153, 131] on ul "1. uzdevums 2. uzdevums 3. uzdevums" at bounding box center [136, 152] width 74 height 208
click at [184, 175] on html at bounding box center [309, 170] width 267 height 17
click at [247, 181] on p "**********" at bounding box center [309, 180] width 255 height 6
click at [239, 173] on body "**********" at bounding box center [310, 174] width 256 height 15
click at [237, 171] on p "**" at bounding box center [309, 170] width 255 height 6
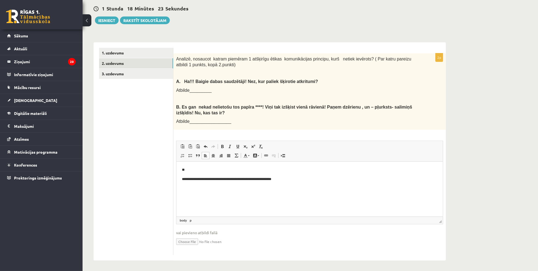
click at [201, 168] on p "**" at bounding box center [309, 170] width 255 height 6
click at [274, 170] on p "**********" at bounding box center [309, 170] width 255 height 6
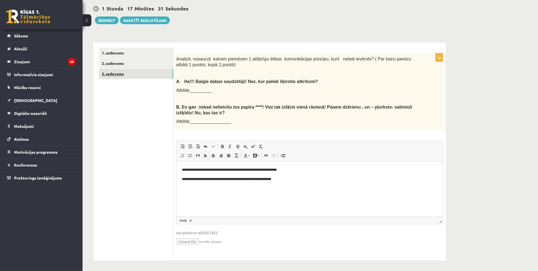
click at [131, 72] on link "3. uzdevums" at bounding box center [136, 74] width 74 height 10
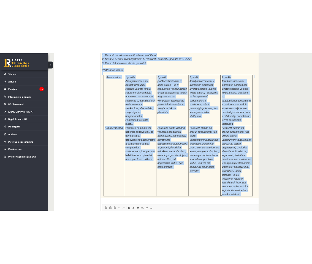
scroll to position [1671, 0]
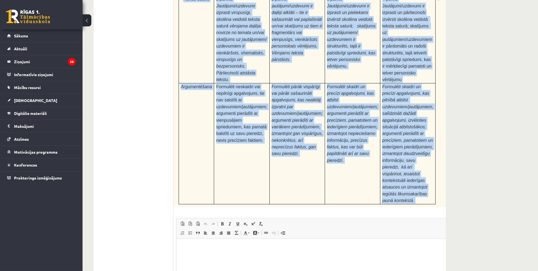
drag, startPoint x: 177, startPoint y: 116, endPoint x: 300, endPoint y: 145, distance: 126.7
copy form "Izlasi tekstu! Atbildi uz dotajiem jautājumiem! Kopā 51 punkts 0p Fragments no …"
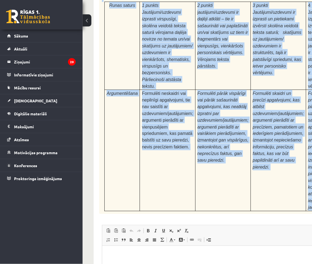
click at [155, 131] on div "24p Pamatojoties uz izlasīto tekstu, izsaki viedokli par izlasīto, atbildot uz …" at bounding box center [244, 127] width 290 height 424
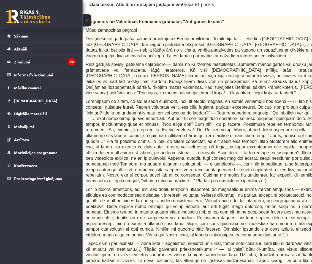
scroll to position [184, 17]
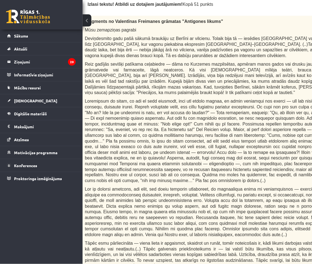
drag, startPoint x: 87, startPoint y: 20, endPoint x: 86, endPoint y: 22, distance: 3.0
click at [87, 20] on button at bounding box center [87, 20] width 9 height 12
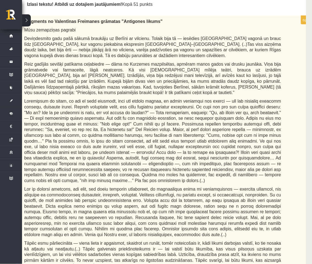
click at [137, 98] on span at bounding box center [152, 140] width 257 height 84
drag, startPoint x: 138, startPoint y: 95, endPoint x: 167, endPoint y: 145, distance: 57.9
click at [167, 145] on span at bounding box center [152, 140] width 257 height 84
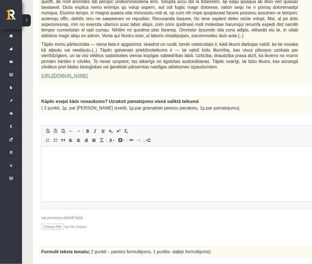
scroll to position [385, 0]
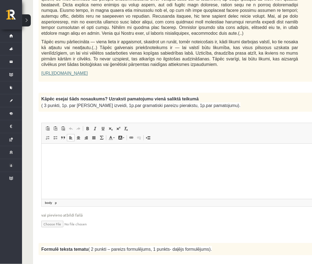
click at [69, 160] on html at bounding box center [183, 151] width 284 height 17
click at [75, 149] on p "Editor, wiswyg-editor-user-answer-47433905268160" at bounding box center [183, 152] width 273 height 6
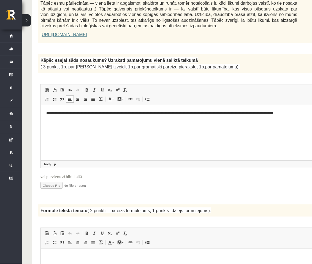
scroll to position [423, 2]
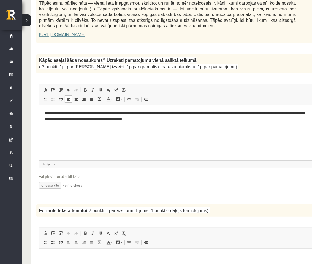
click at [265, 111] on p "**********" at bounding box center [177, 116] width 264 height 12
click at [227, 86] on span "Paste Keyboard shortcut Ctrl+V Paste as plain text Keyboard shortcut Ctrl+Shift…" at bounding box center [181, 90] width 279 height 9
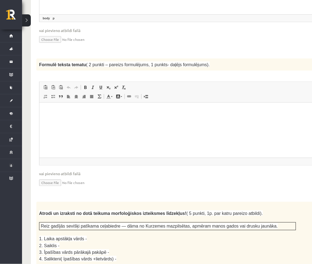
scroll to position [570, 2]
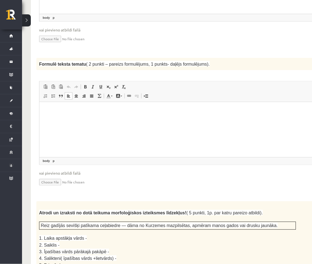
click at [132, 118] on html at bounding box center [181, 109] width 284 height 17
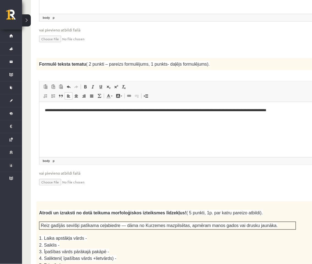
click at [143, 110] on p "**********" at bounding box center [177, 110] width 264 height 6
click at [133, 176] on input "file" at bounding box center [181, 181] width 284 height 11
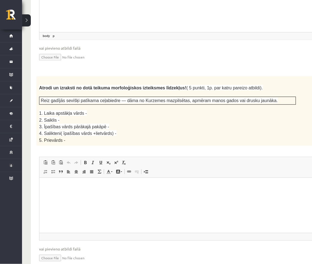
scroll to position [699, 2]
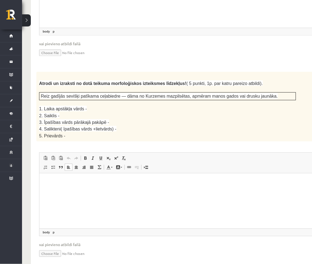
click at [92, 189] on html at bounding box center [181, 181] width 284 height 17
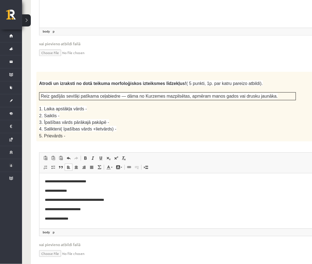
click at [203, 120] on div "**********" at bounding box center [181, 169] width 290 height 195
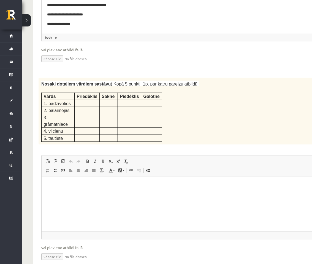
scroll to position [899, 0]
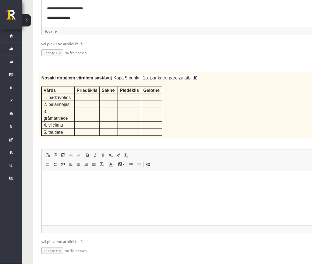
click at [125, 177] on p "Editor, wiswyg-editor-user-answer-47433951823720" at bounding box center [183, 178] width 273 height 6
click at [78, 183] on p "**********" at bounding box center [176, 186] width 258 height 6
click at [61, 203] on p "**********" at bounding box center [176, 202] width 258 height 6
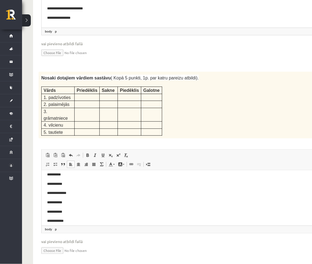
click at [75, 192] on p "**********" at bounding box center [176, 193] width 258 height 6
click at [60, 187] on p "**********" at bounding box center [176, 187] width 258 height 6
click at [76, 177] on p "**********" at bounding box center [176, 178] width 258 height 6
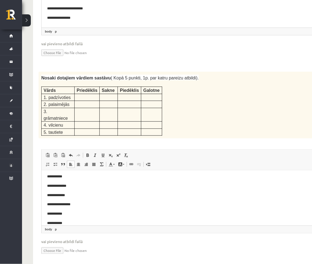
click at [74, 192] on p "**********" at bounding box center [176, 195] width 258 height 6
click at [61, 199] on p "**********" at bounding box center [176, 197] width 258 height 6
click at [63, 197] on p "**********" at bounding box center [176, 196] width 258 height 6
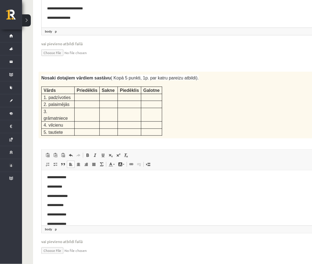
click at [57, 184] on p "**********" at bounding box center [176, 186] width 258 height 6
click at [77, 176] on p "**********" at bounding box center [176, 177] width 258 height 6
click at [61, 199] on p "**********" at bounding box center [176, 199] width 258 height 6
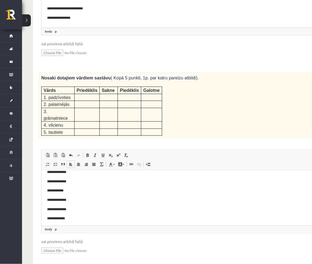
click at [58, 190] on p "**********" at bounding box center [176, 190] width 258 height 6
click at [69, 196] on p "**********" at bounding box center [176, 197] width 258 height 6
click at [67, 207] on p "**********" at bounding box center [176, 206] width 258 height 6
click at [75, 187] on p "**********" at bounding box center [176, 187] width 258 height 6
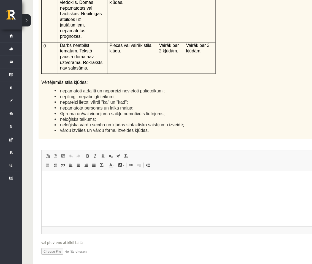
scroll to position [1316, 0]
click at [126, 187] on html at bounding box center [183, 178] width 284 height 17
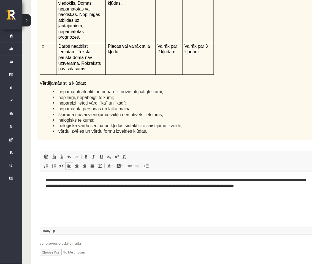
scroll to position [1315, 2]
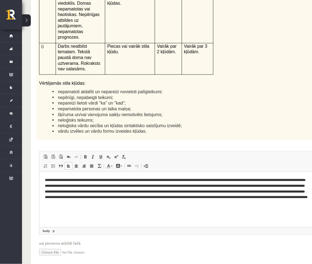
click at [185, 178] on fieldset "**********" at bounding box center [181, 207] width 284 height 112
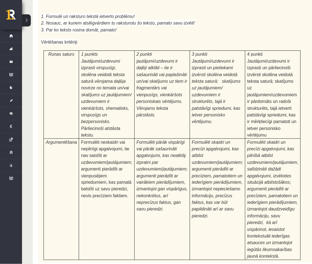
scroll to position [1680, 0]
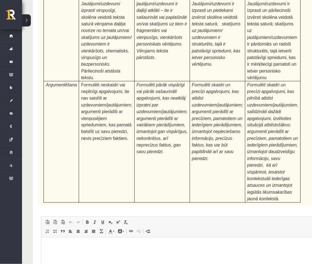
type input "**********"
click at [84, 253] on html at bounding box center [183, 244] width 284 height 17
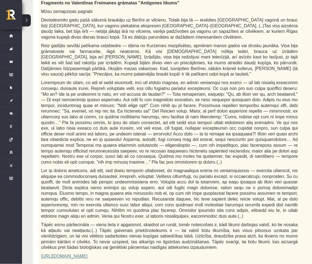
scroll to position [0, 0]
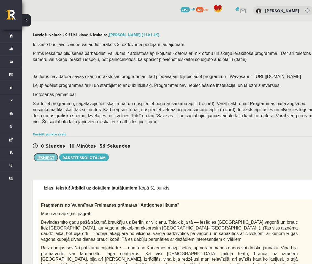
click at [47, 158] on button "Iesniegt" at bounding box center [46, 157] width 24 height 8
click at [170, 134] on div "Parādīt punktu skalu Atzīme No Līdz 1 0 17 2 18 26 3 27 35 4 36 44 5 45 53 6 54…" at bounding box center [178, 133] width 290 height 5
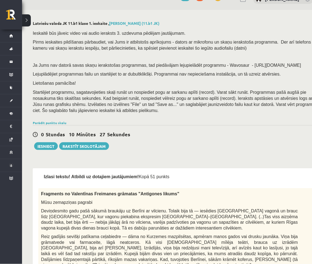
scroll to position [16, 0]
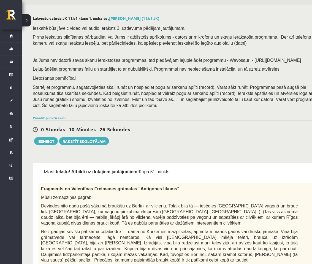
click at [40, 187] on link "2. uzdevums" at bounding box center [41, 191] width 6 height 15
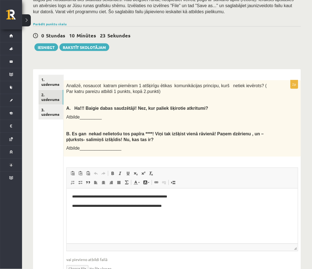
scroll to position [0, 0]
click at [53, 77] on link "1. uzdevums" at bounding box center [51, 82] width 25 height 15
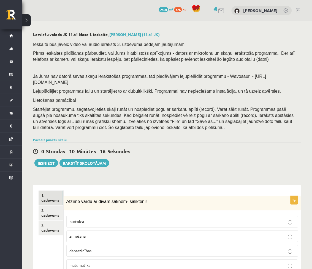
click at [44, 159] on button "Iesniegt" at bounding box center [46, 163] width 24 height 8
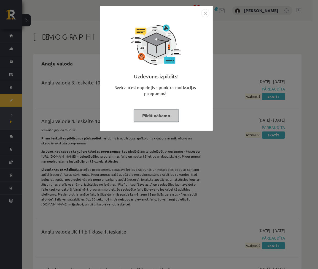
click at [160, 114] on button "Pildīt nākamo" at bounding box center [156, 115] width 45 height 13
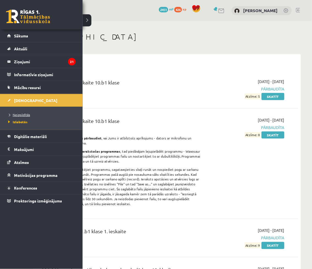
click at [23, 116] on span "Neizpildītās" at bounding box center [18, 115] width 23 height 4
